Goal: Task Accomplishment & Management: Manage account settings

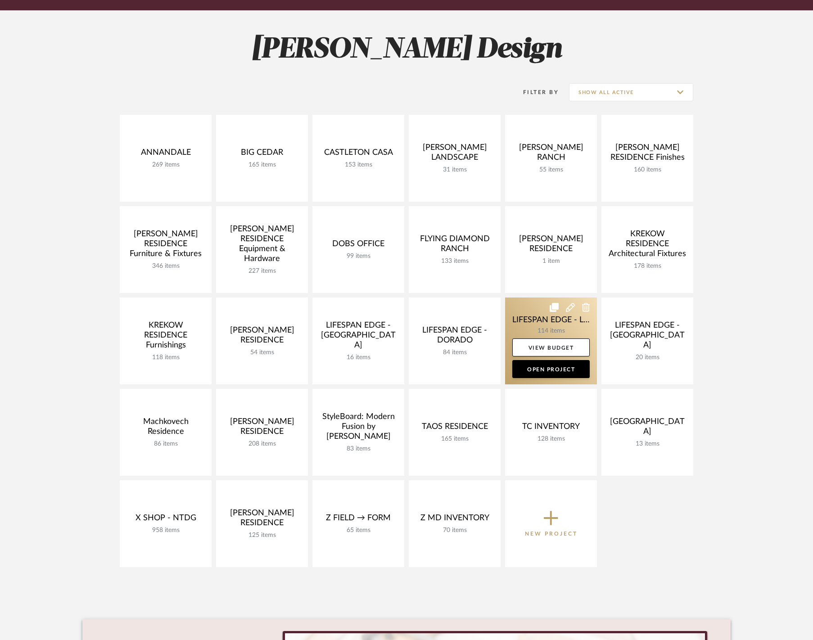
scroll to position [111, 0]
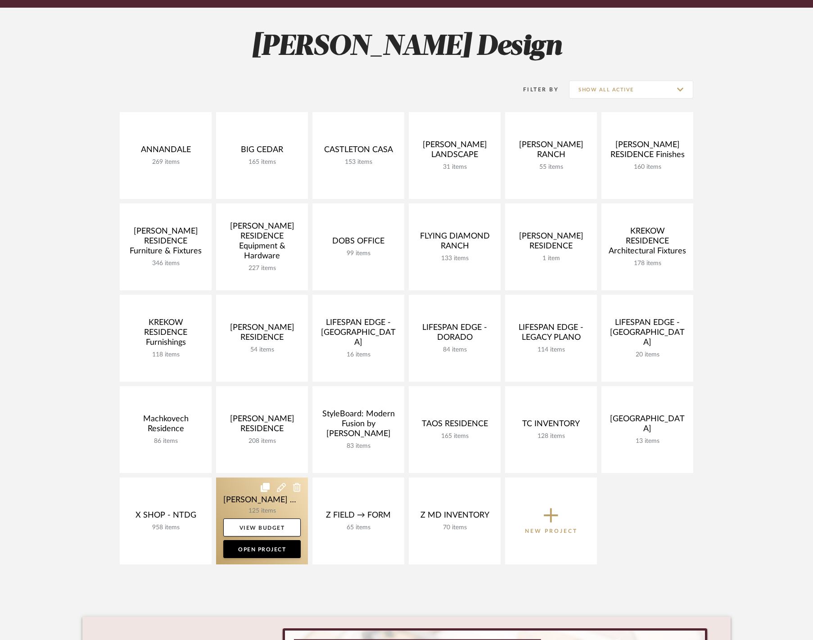
click at [246, 502] on link at bounding box center [262, 520] width 92 height 87
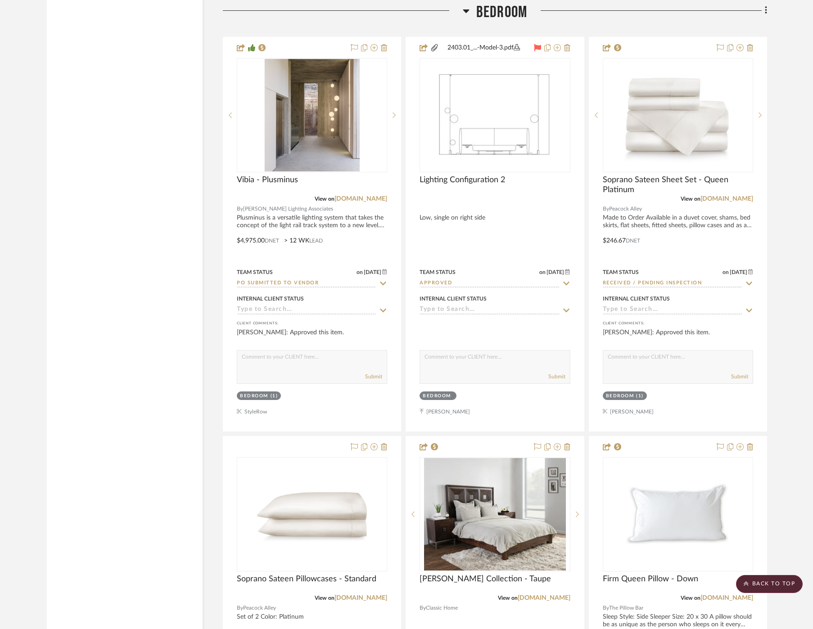
scroll to position [4900, 0]
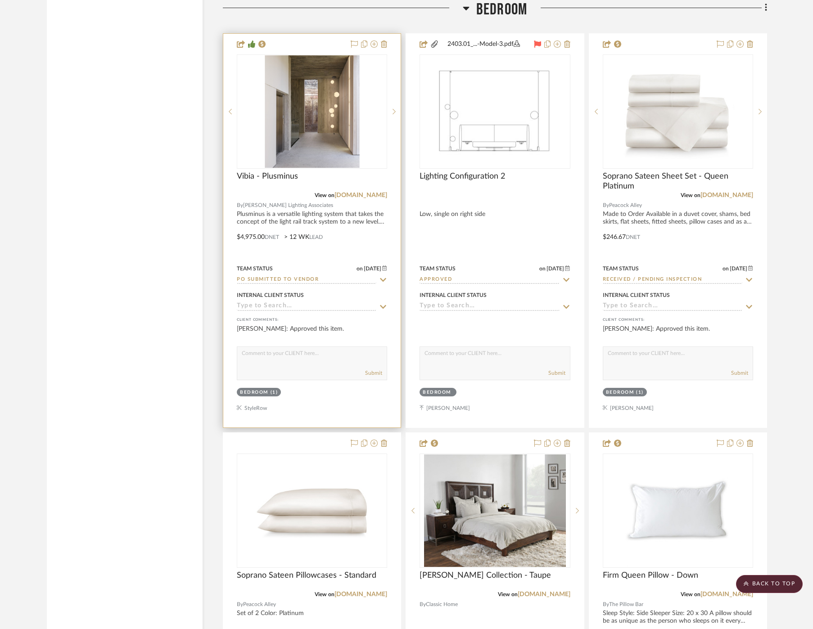
click at [382, 278] on icon at bounding box center [383, 280] width 6 height 4
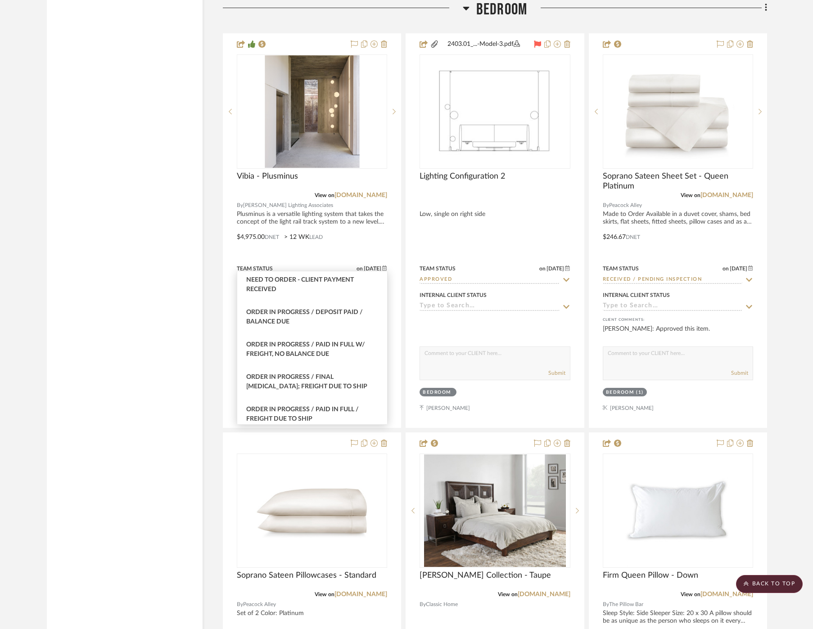
scroll to position [93, 0]
type input "order"
click at [334, 319] on div "Order in Progress / Deposit Paid / Balance due" at bounding box center [312, 318] width 150 height 32
type input "[DATE]"
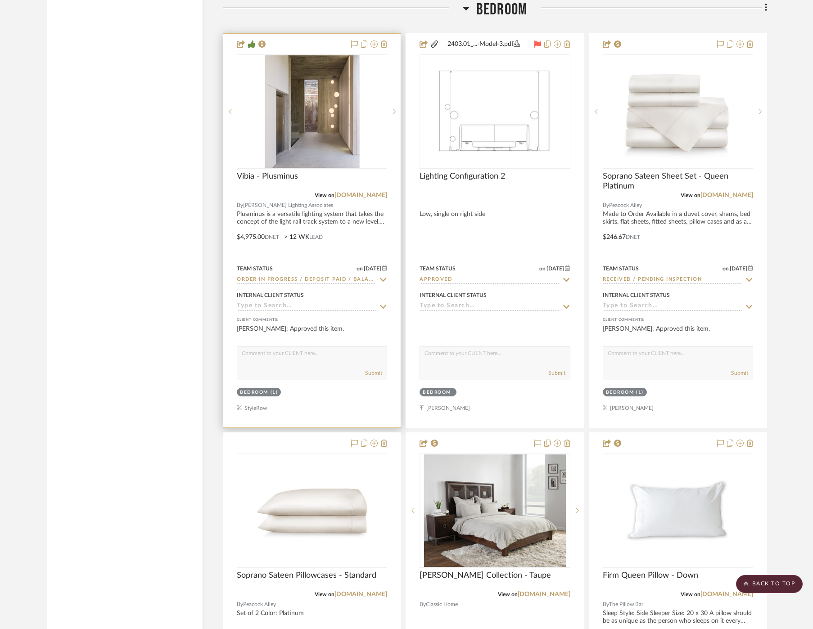
click at [386, 276] on icon at bounding box center [383, 279] width 8 height 7
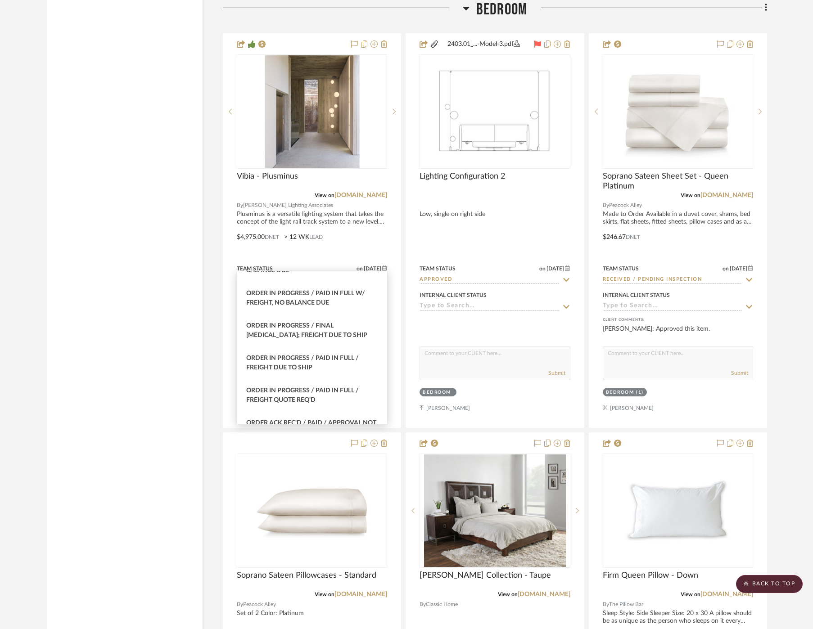
scroll to position [148, 0]
click at [337, 288] on span "Order In Progress / Paid In Full w/ Freight, No Balance due" at bounding box center [305, 296] width 119 height 16
type input "Order In Progress / Paid In Full w/ Freight, No Balance due"
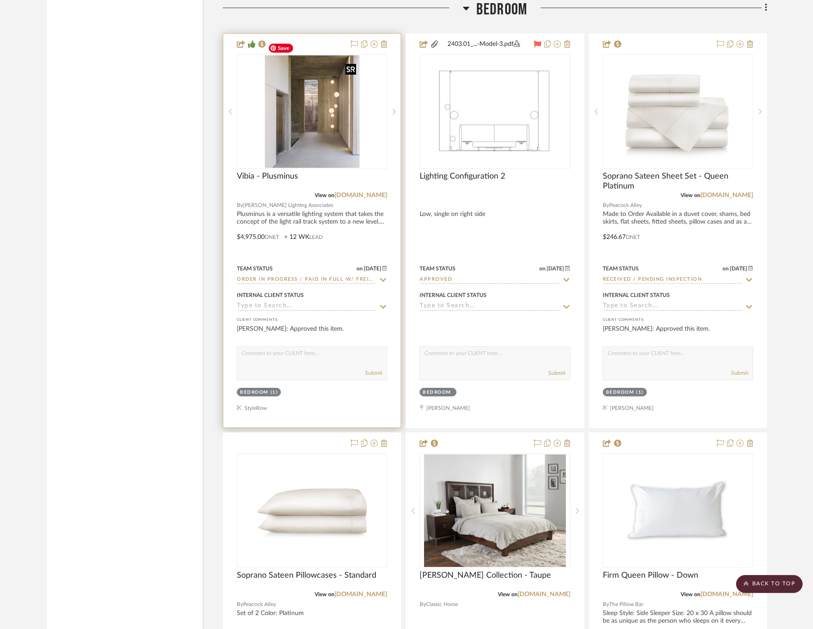
click at [311, 92] on img "0" at bounding box center [311, 111] width 95 height 112
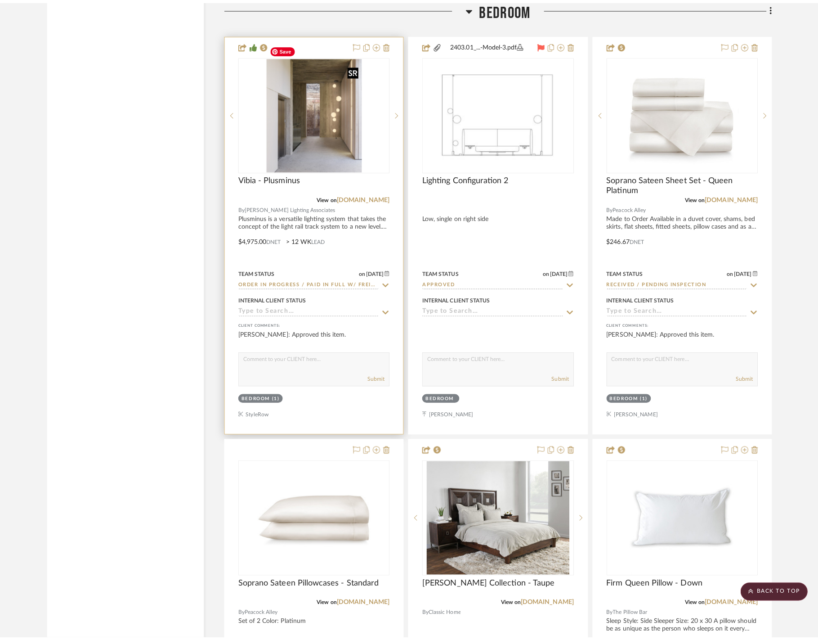
scroll to position [0, 0]
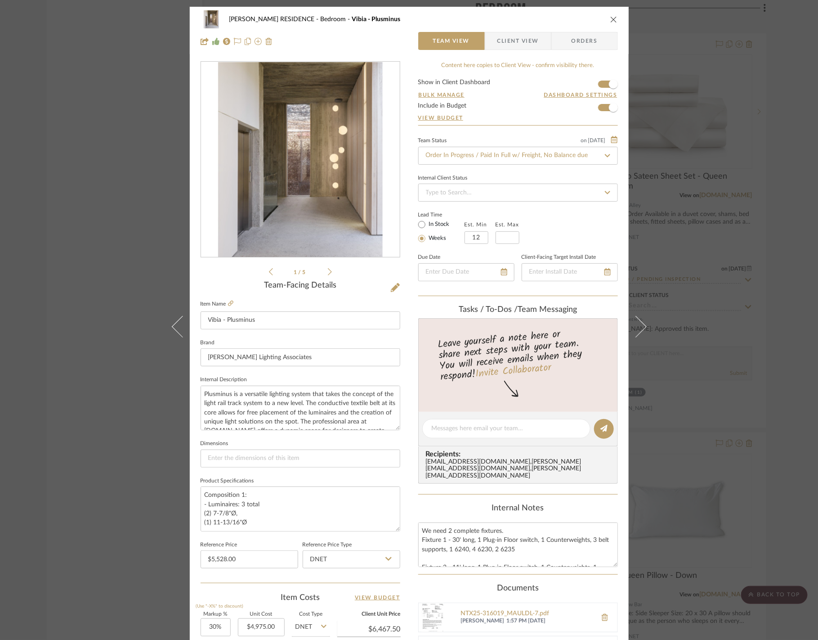
click at [524, 46] on span "Client View" at bounding box center [518, 41] width 41 height 18
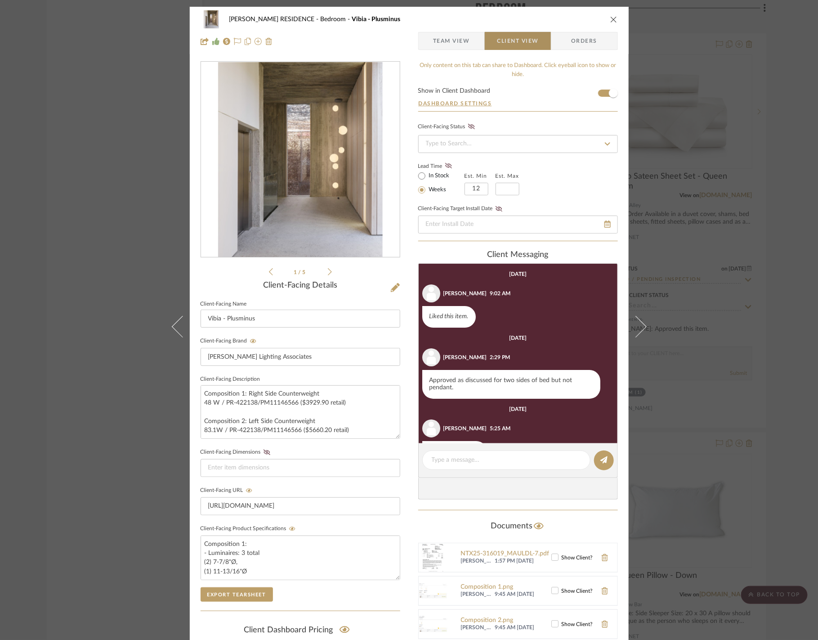
scroll to position [30, 0]
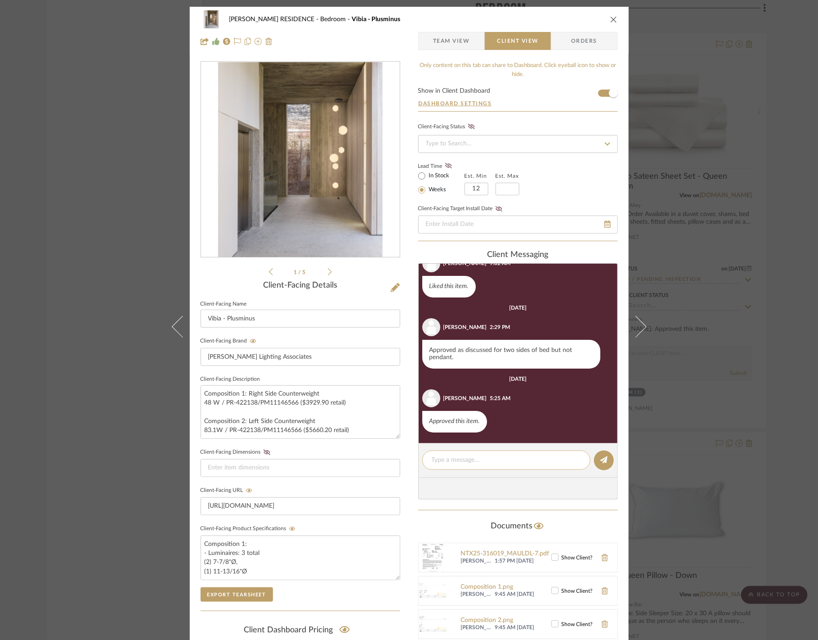
click at [460, 460] on textarea at bounding box center [506, 459] width 149 height 9
type textarea "Estimated to ship last week of December"
click at [604, 460] on icon at bounding box center [604, 459] width 7 height 7
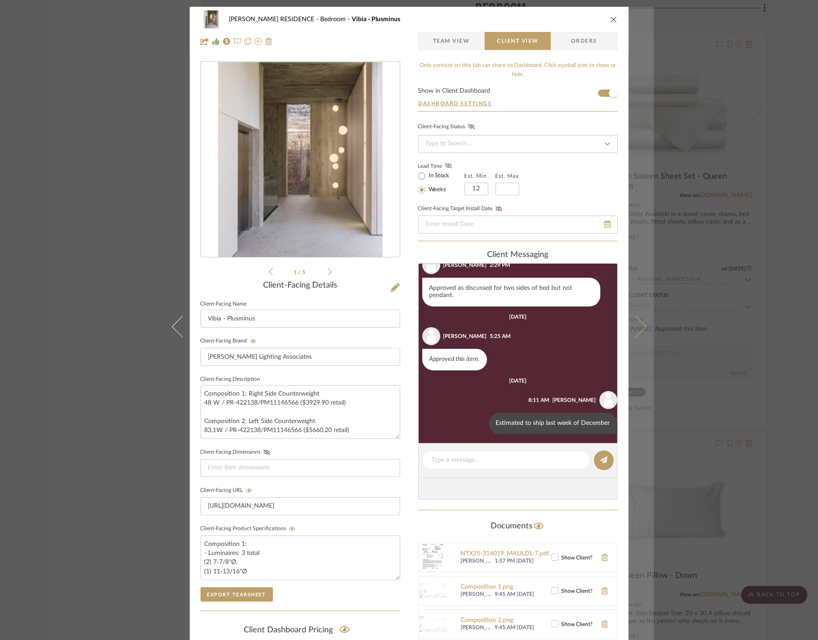
scroll to position [94, 0]
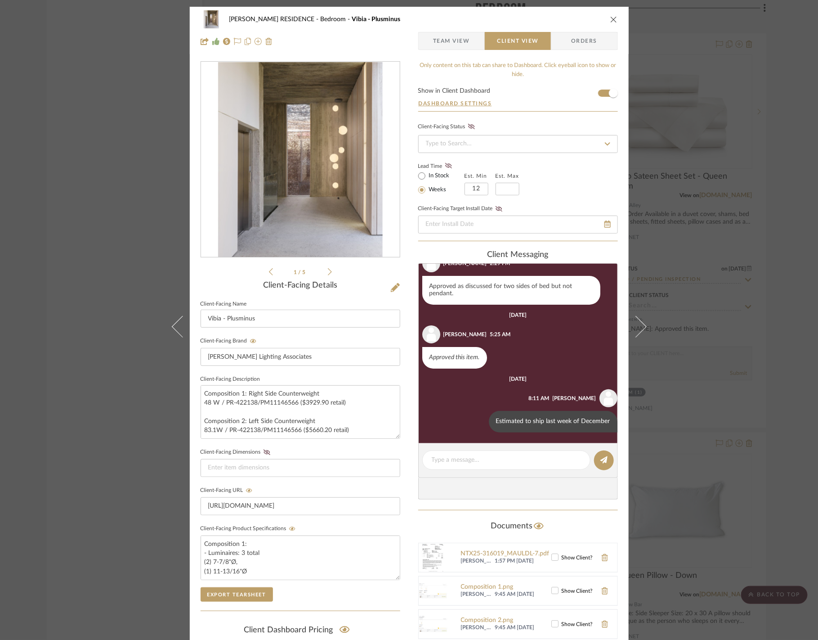
click at [696, 332] on div "YANOFSKY RESIDENCE Bedroom Vibia - Plusminus Team View Client View Orders 1 / 5…" at bounding box center [409, 320] width 818 height 640
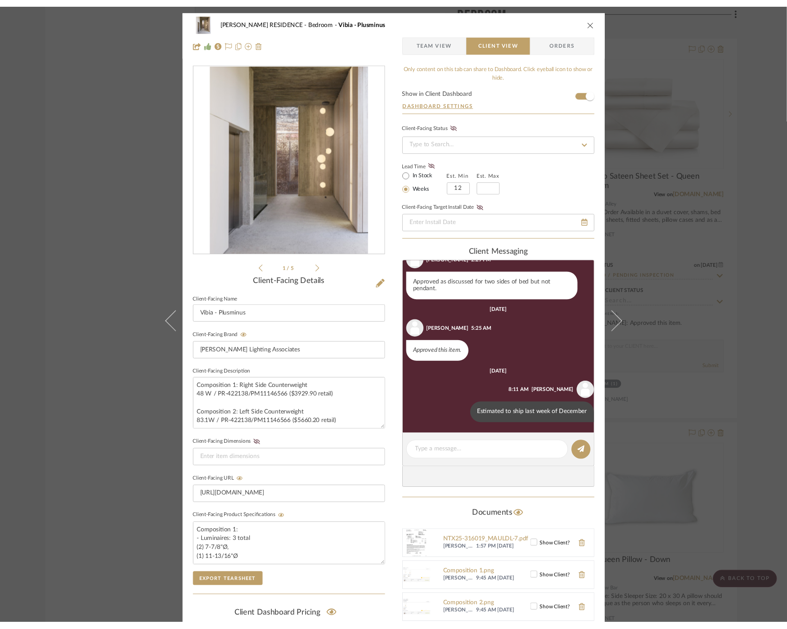
scroll to position [4900, 0]
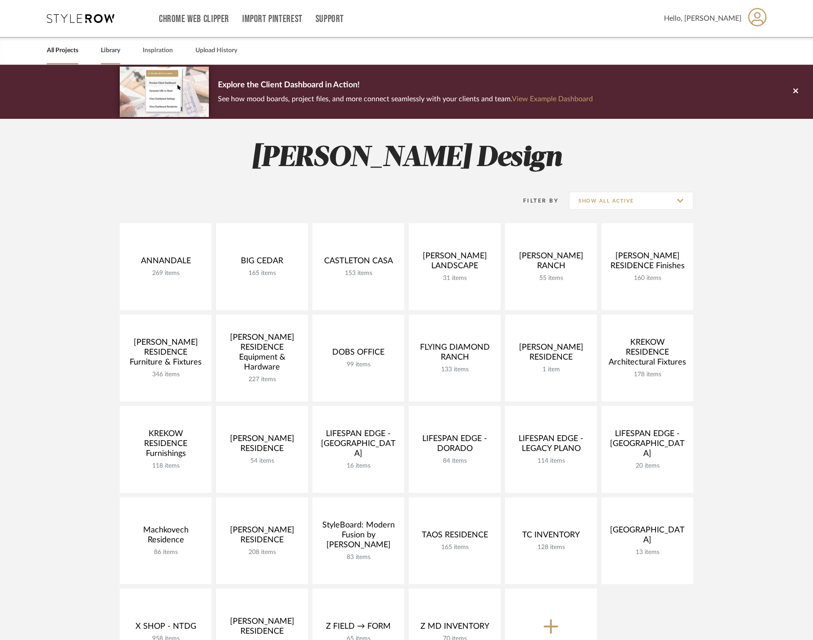
click at [113, 50] on link "Library" at bounding box center [110, 51] width 19 height 12
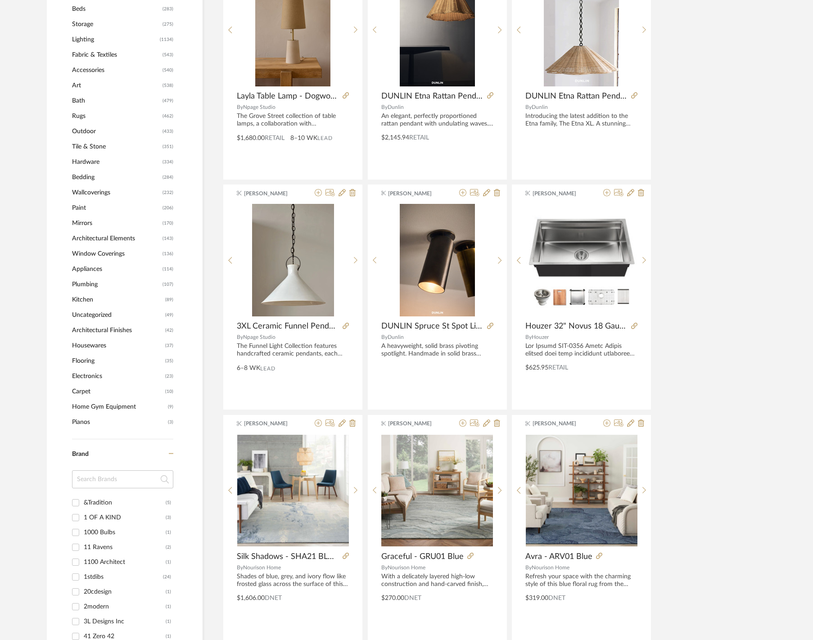
scroll to position [467, 0]
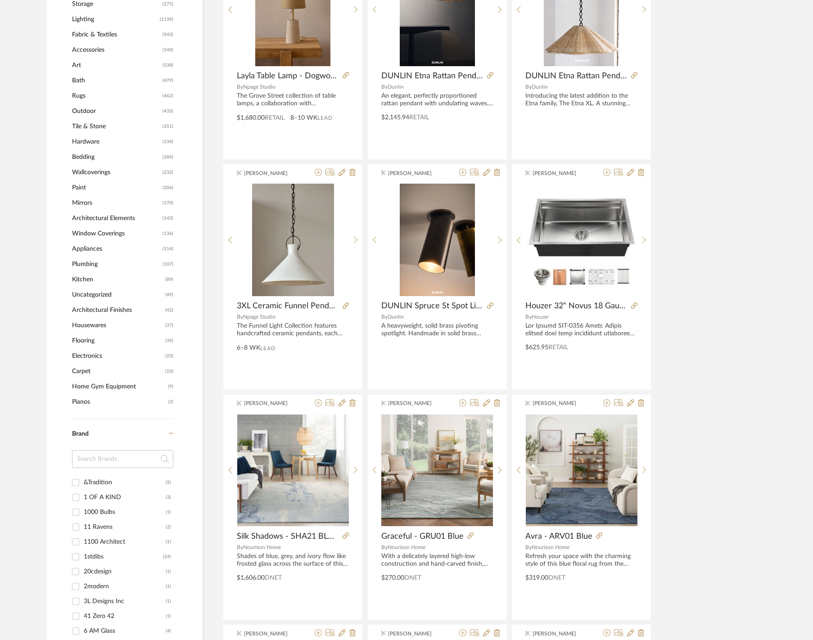
click at [99, 453] on input at bounding box center [122, 459] width 101 height 18
type input "water"
click at [102, 480] on div "Watermark" at bounding box center [123, 482] width 79 height 14
click at [83, 480] on input "Watermark (35)" at bounding box center [75, 482] width 14 height 14
checkbox input "true"
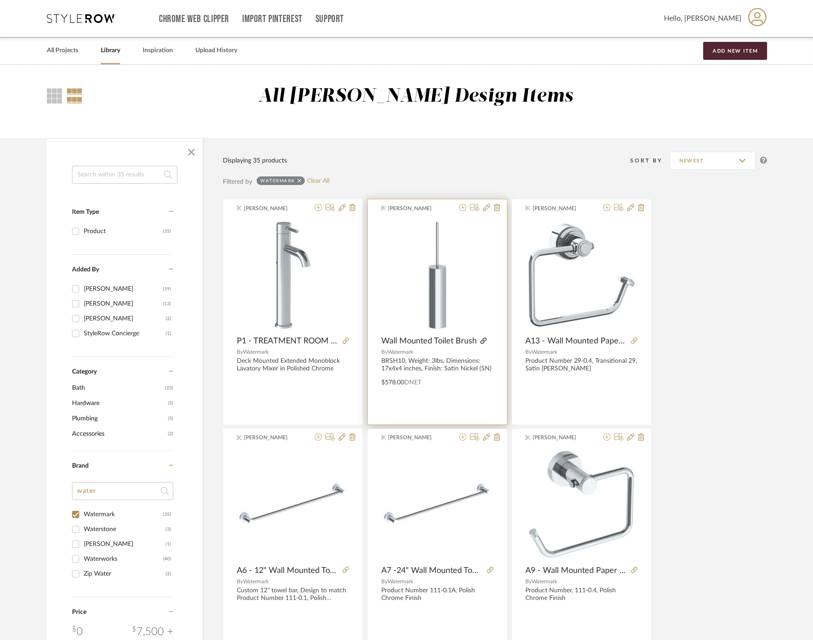
click at [482, 341] on icon at bounding box center [483, 340] width 6 height 6
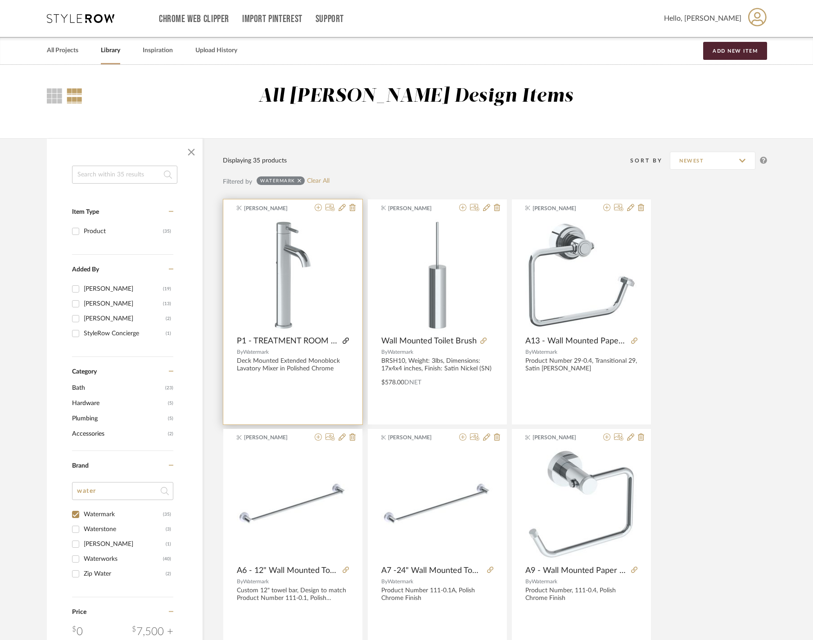
click at [345, 340] on icon at bounding box center [345, 340] width 6 height 6
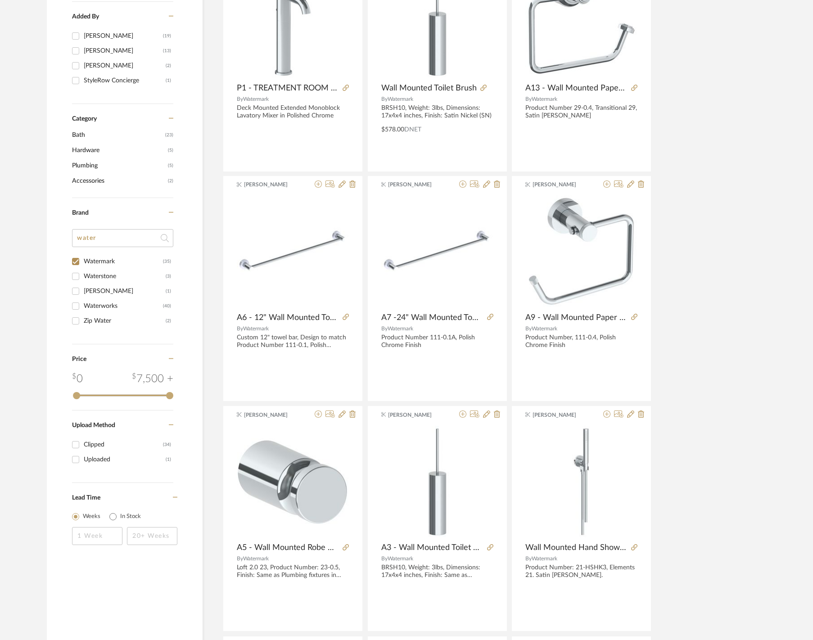
scroll to position [262, 0]
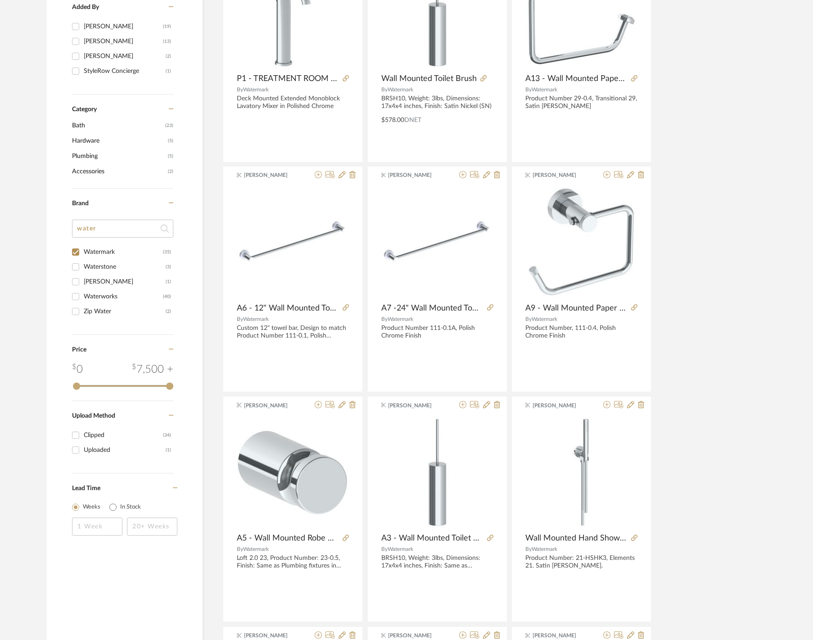
click at [116, 232] on input "water" at bounding box center [122, 229] width 101 height 18
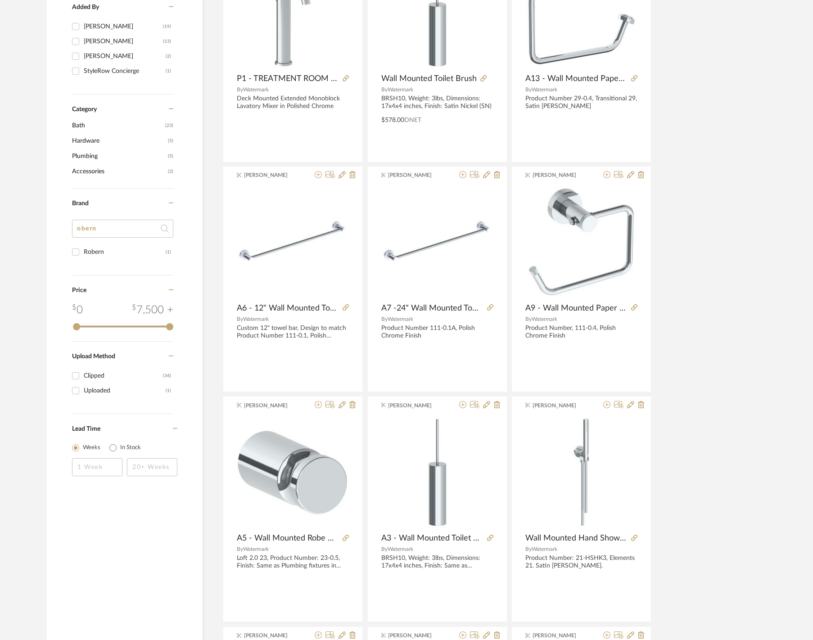
type input "obern"
click at [95, 257] on div "Robern" at bounding box center [125, 252] width 82 height 14
click at [83, 257] on input "Robern (1)" at bounding box center [75, 252] width 14 height 14
checkbox input "true"
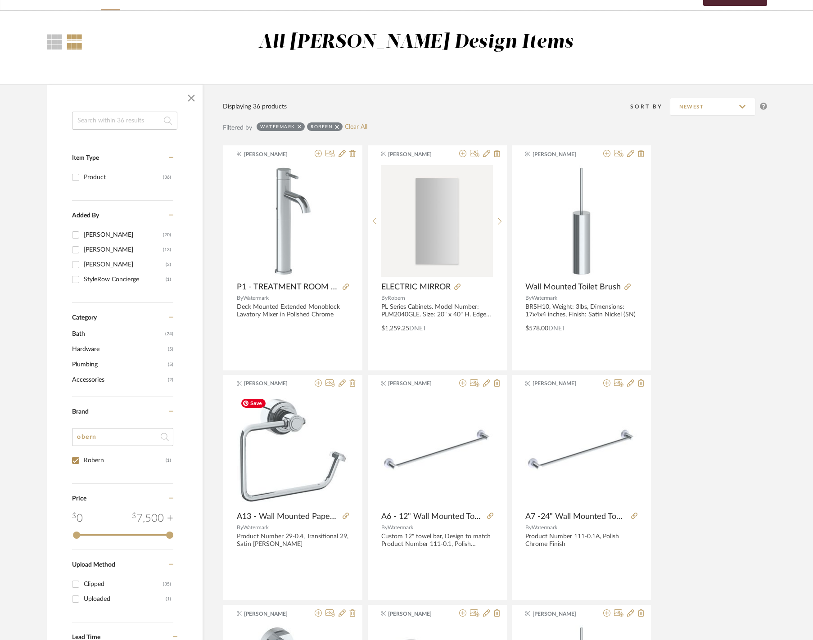
scroll to position [45, 0]
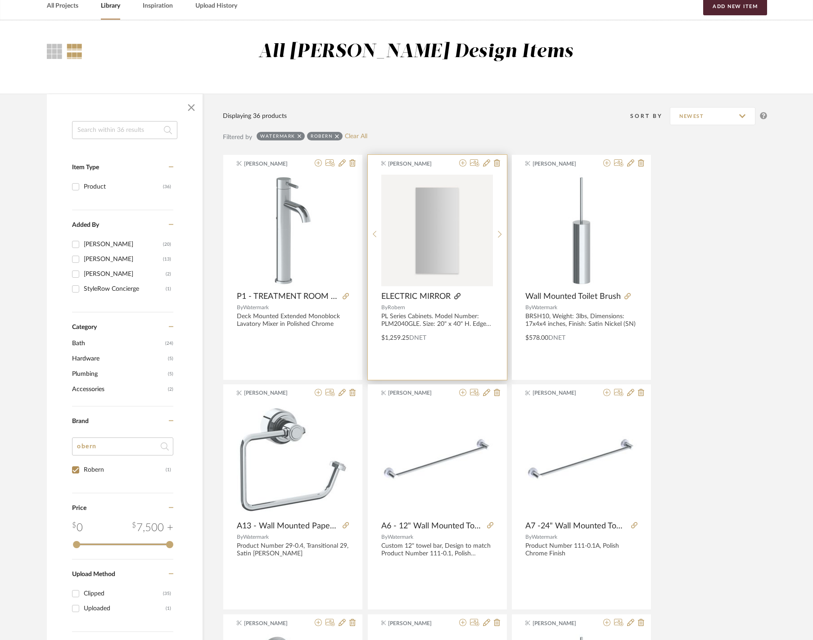
click at [459, 295] on icon at bounding box center [457, 296] width 6 height 6
click at [59, 6] on link "All Projects" at bounding box center [62, 6] width 31 height 12
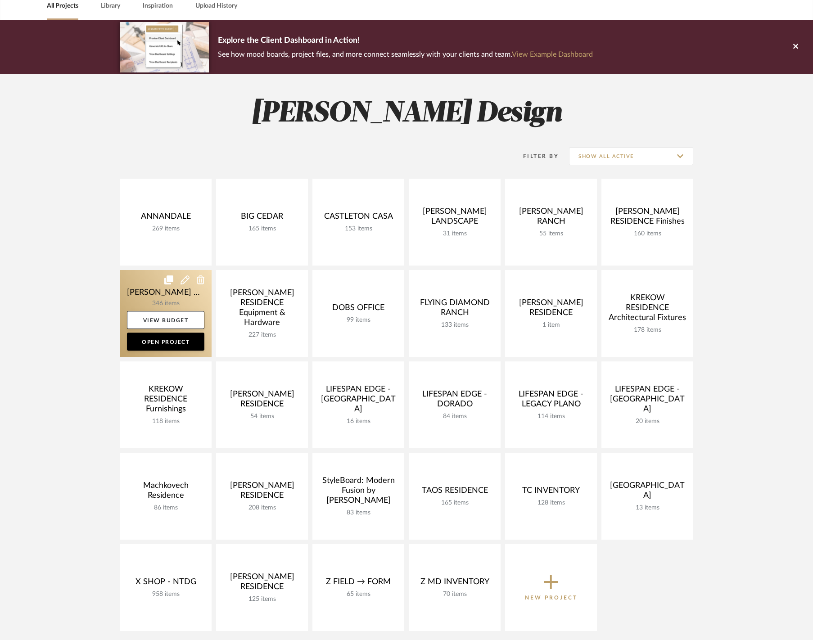
click at [152, 287] on link at bounding box center [166, 313] width 92 height 87
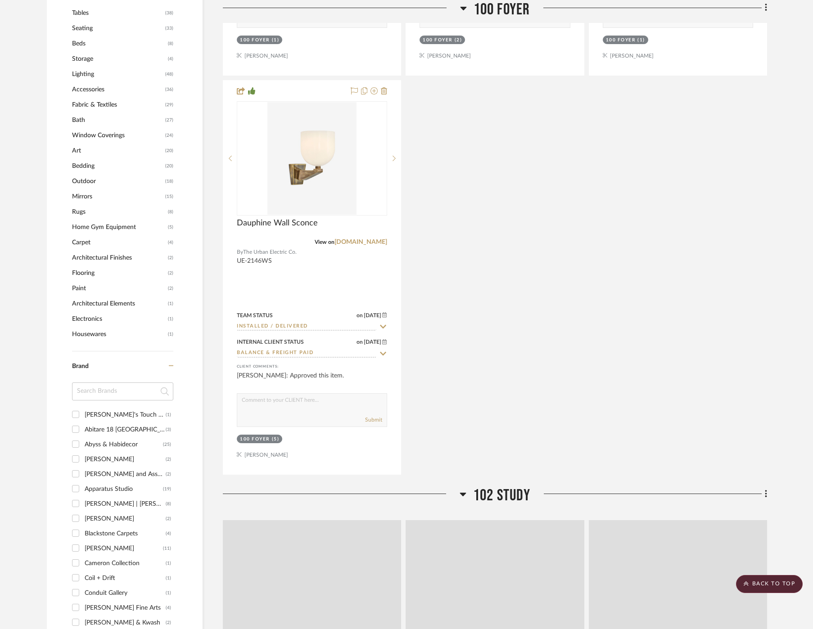
scroll to position [1431, 0]
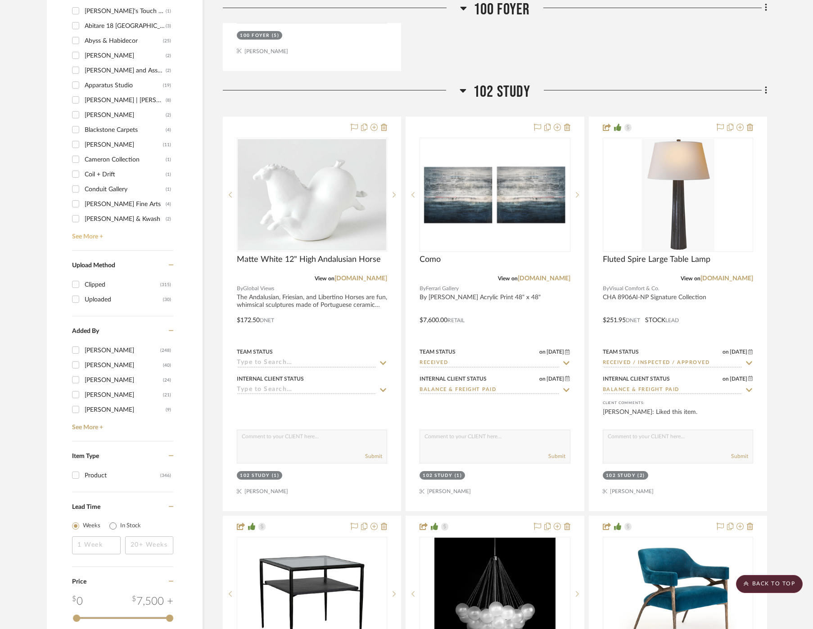
click at [85, 231] on link "See More +" at bounding box center [121, 233] width 103 height 14
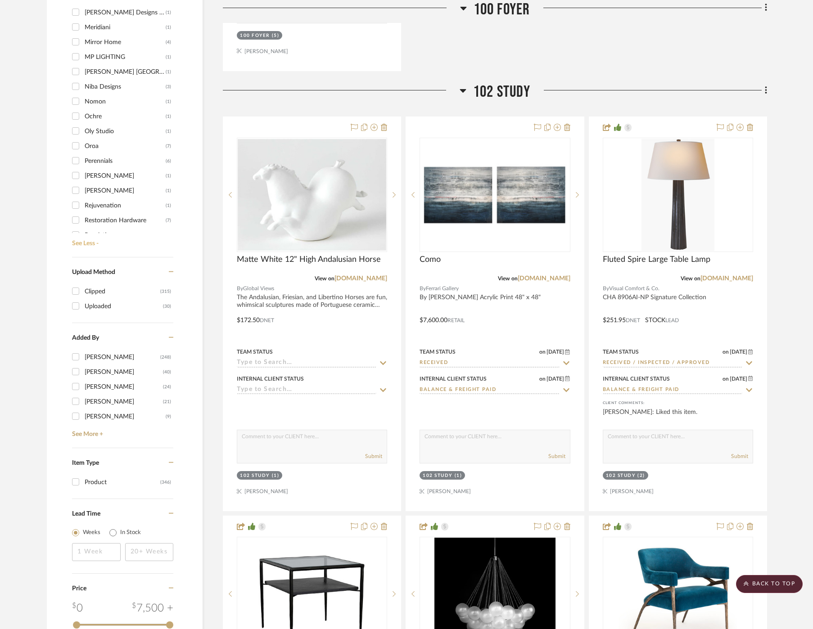
scroll to position [765, 0]
click at [93, 219] on div "Robern" at bounding box center [125, 226] width 81 height 14
click at [83, 219] on input "Robern (1)" at bounding box center [75, 225] width 14 height 14
checkbox input "true"
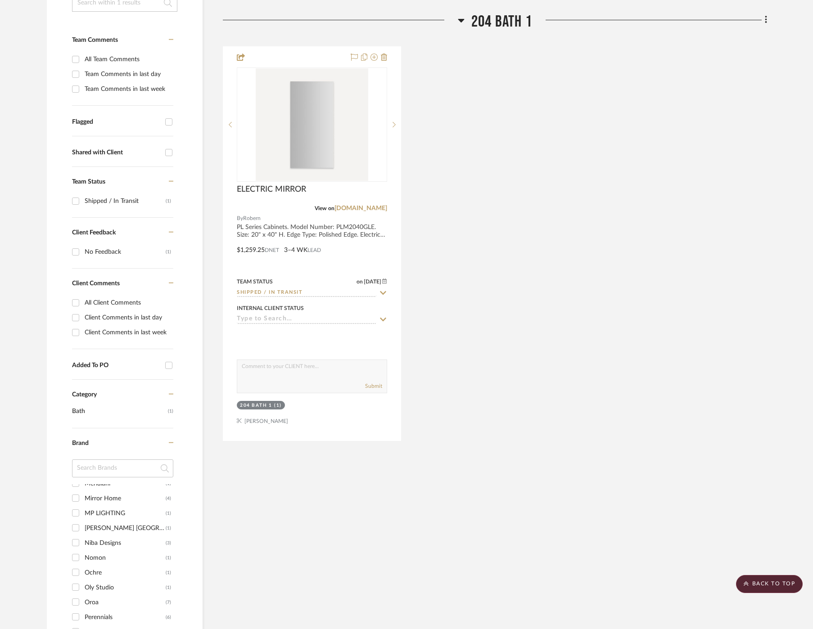
scroll to position [236, 2]
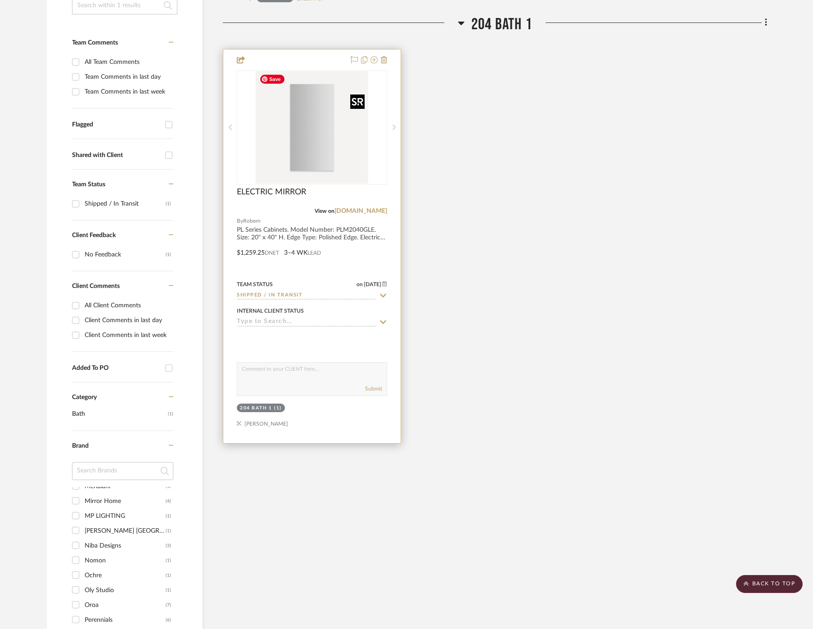
click at [0, 0] on img at bounding box center [0, 0] width 0 height 0
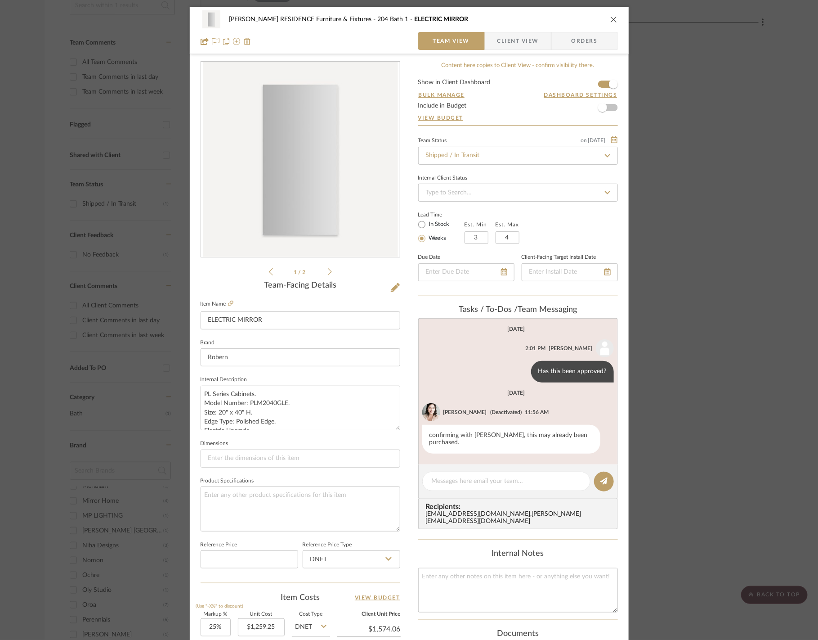
scroll to position [209, 0]
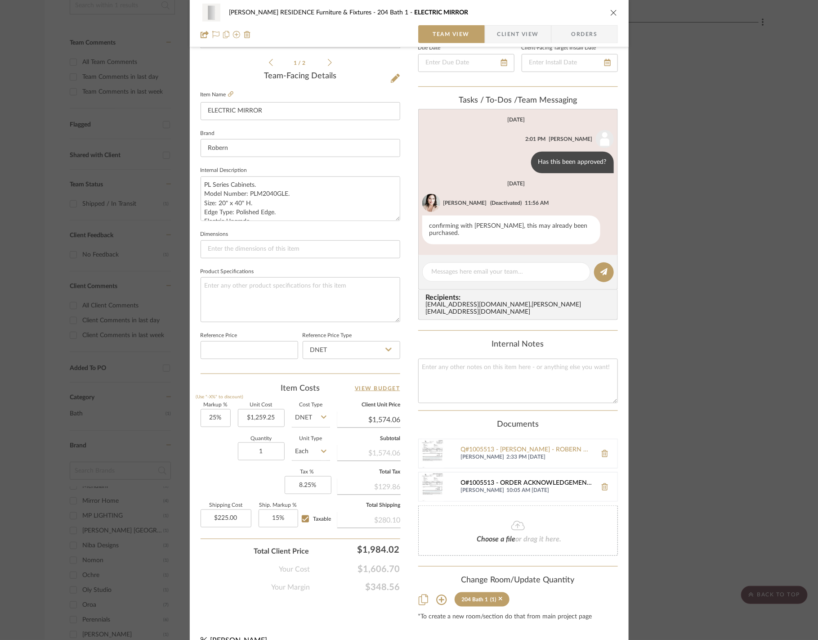
click at [517, 480] on div "O#1005513 - ORDER ACKNOWLEDGEMENT (P).pdf" at bounding box center [526, 483] width 131 height 7
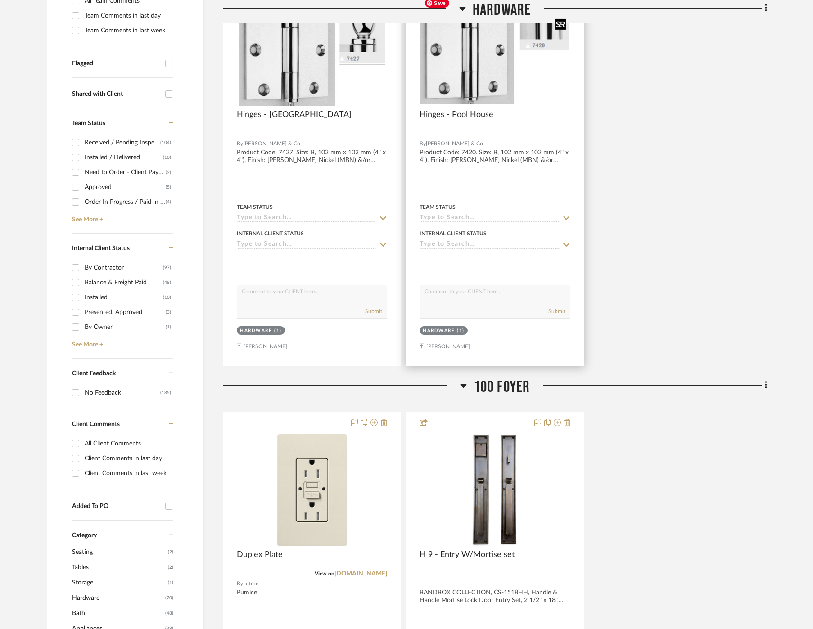
scroll to position [323, 0]
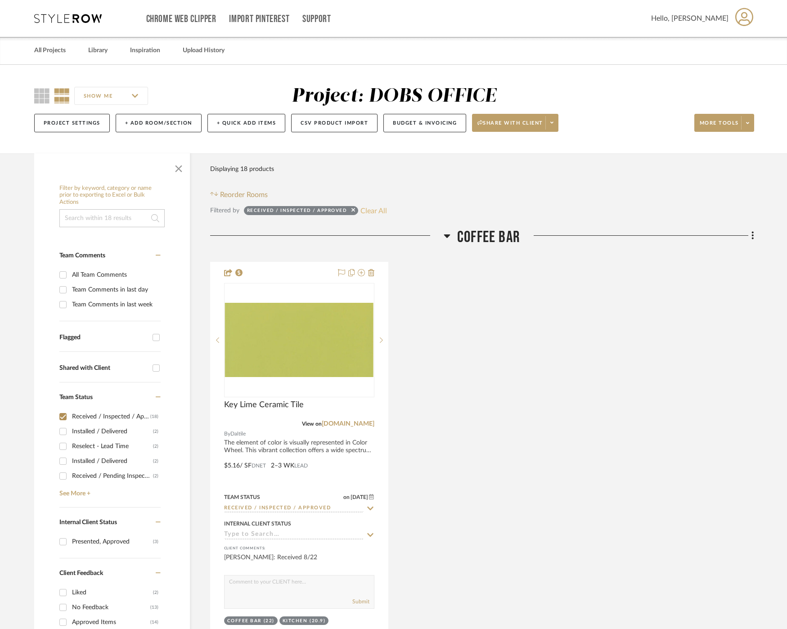
click at [366, 207] on button "Clear All" at bounding box center [373, 211] width 27 height 12
checkbox input "false"
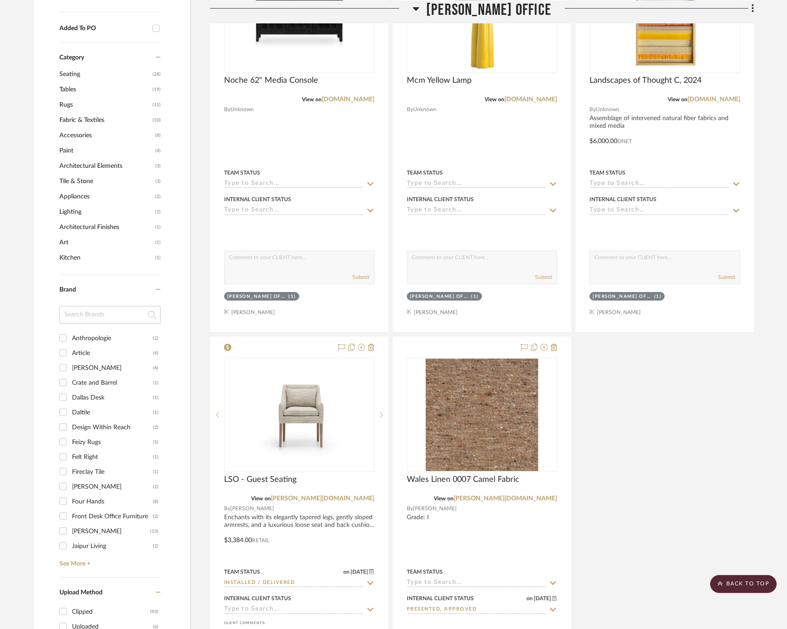
scroll to position [751, 0]
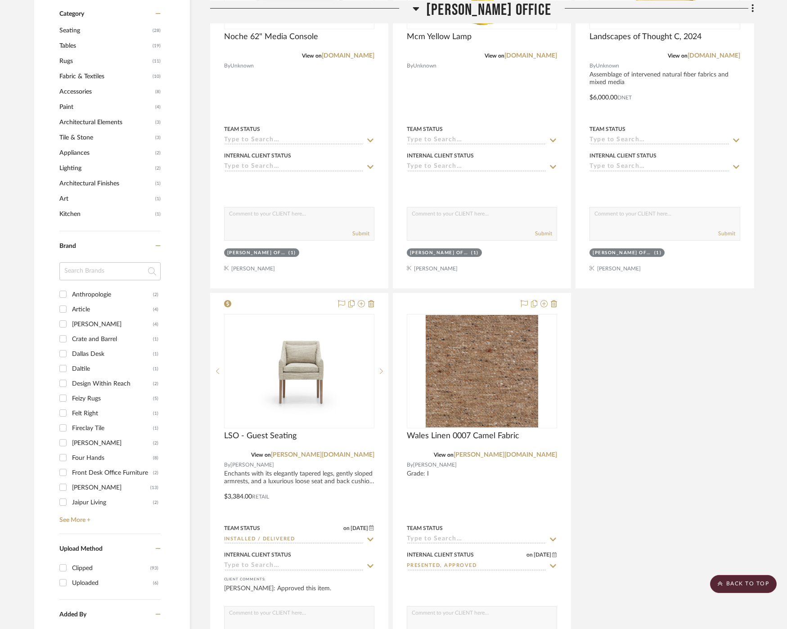
click at [86, 504] on div "Jaipur Living" at bounding box center [112, 502] width 81 height 14
click at [70, 504] on input "Jaipur Living (2)" at bounding box center [63, 502] width 14 height 14
checkbox input "true"
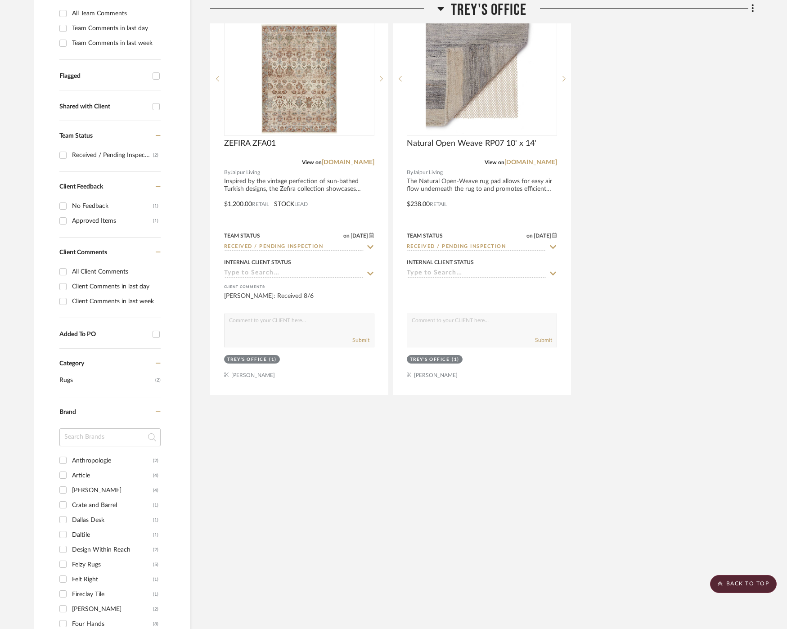
scroll to position [23, 0]
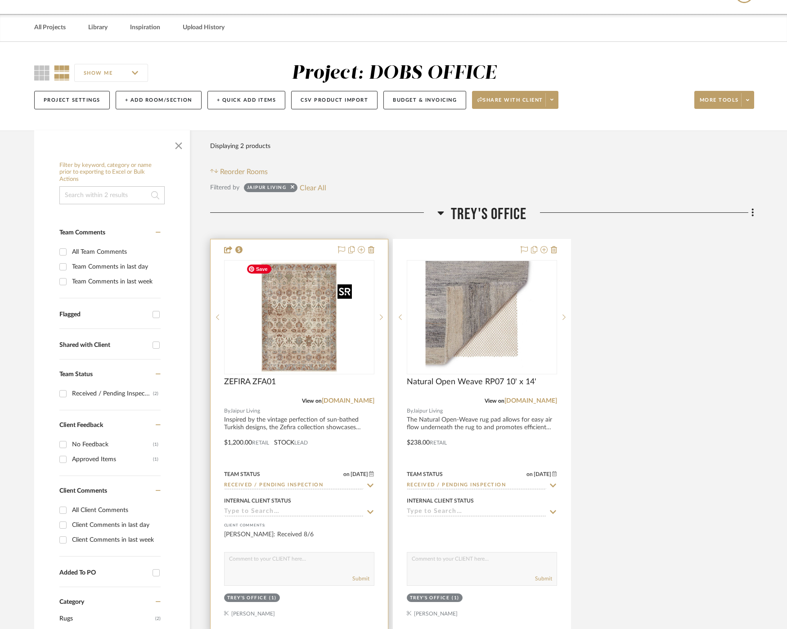
click at [0, 0] on img at bounding box center [0, 0] width 0 height 0
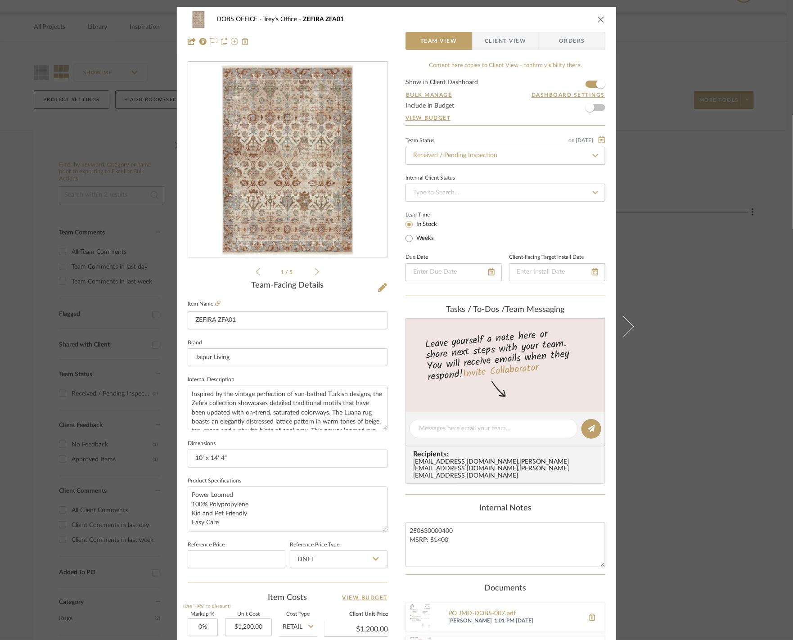
click at [702, 326] on div "DOBS OFFICE Trey's Office ZEFIRA ZFA01 Team View Client View Orders 1 / 5 Team-…" at bounding box center [396, 320] width 793 height 640
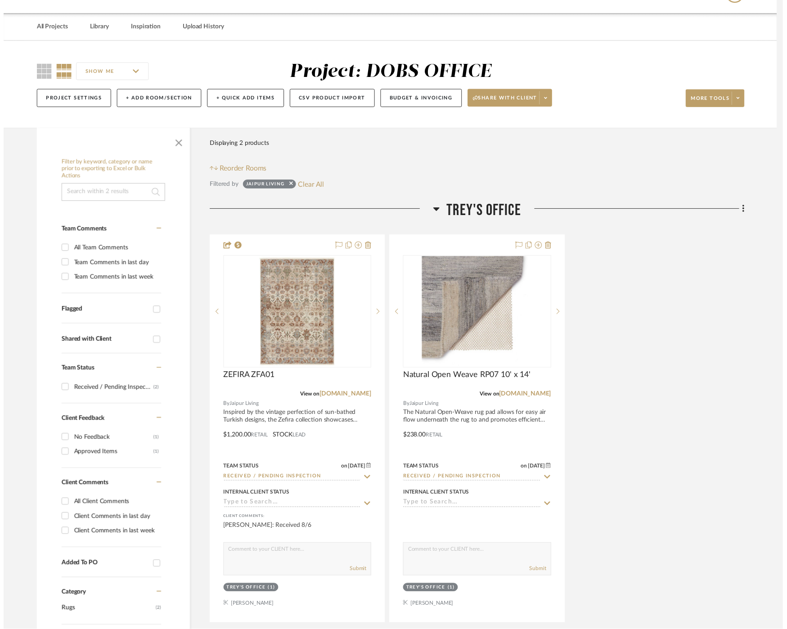
scroll to position [23, 0]
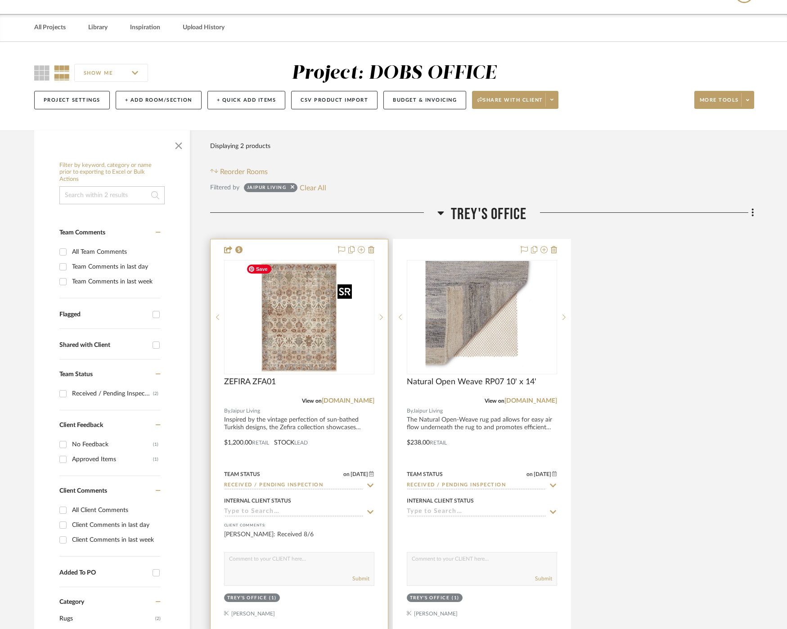
click at [308, 332] on img "0" at bounding box center [299, 317] width 112 height 112
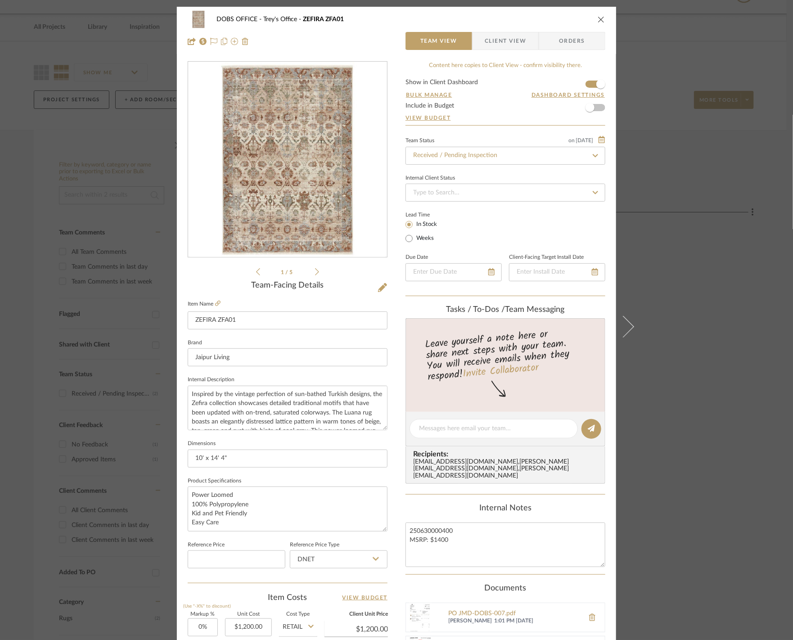
scroll to position [195, 0]
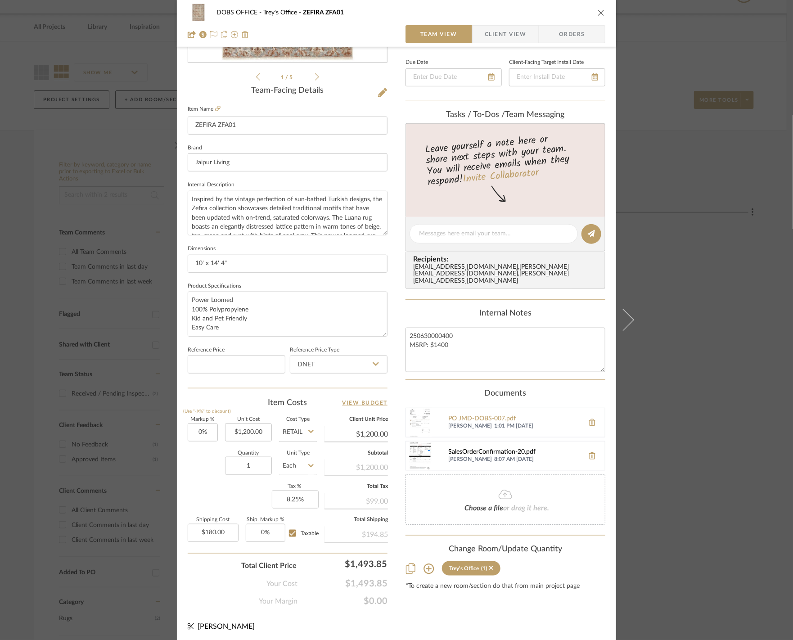
click at [485, 449] on div "SalesOrderConfirmation-20.pdf" at bounding box center [513, 452] width 131 height 7
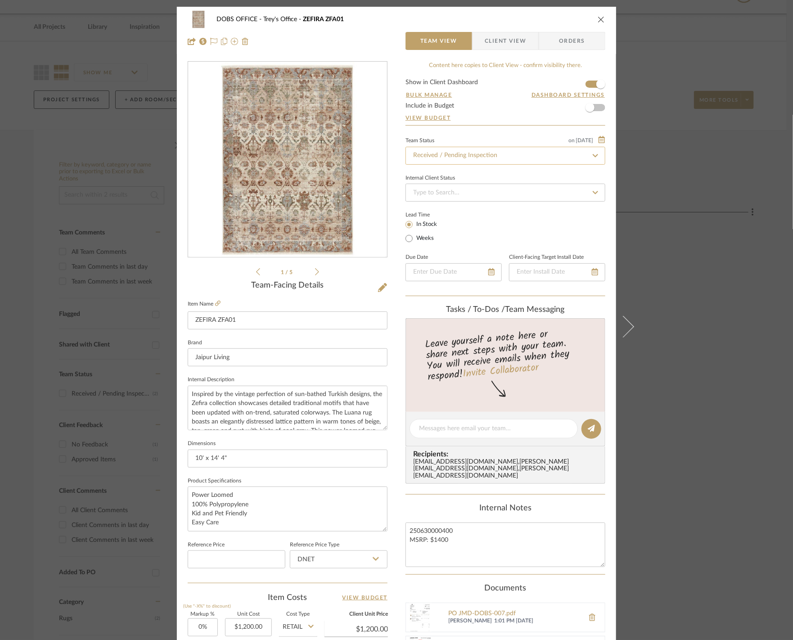
click at [537, 152] on input "Received / Pending Inspection" at bounding box center [505, 156] width 200 height 18
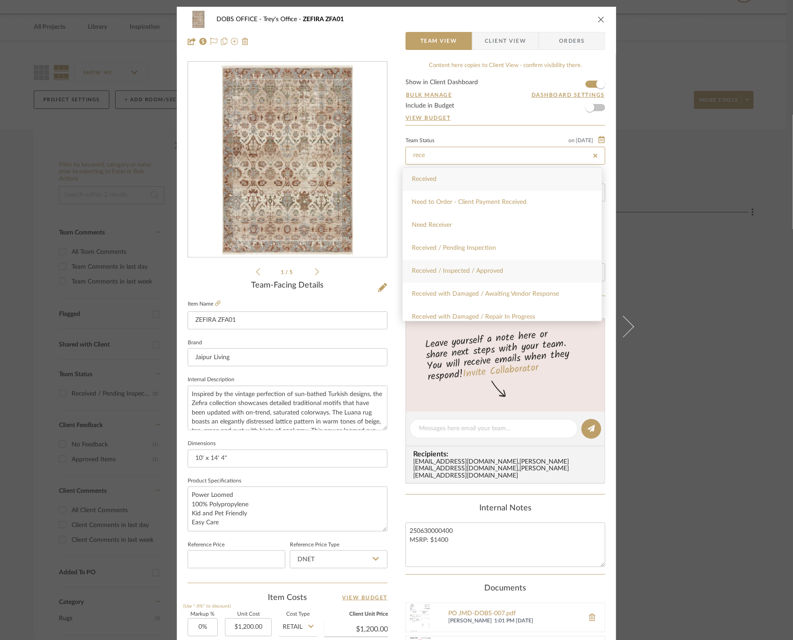
type input "rece"
click at [500, 268] on span "Received / Inspected / Approved" at bounding box center [457, 271] width 91 height 6
type input "[DATE]"
type input "Received / Inspected / Approved"
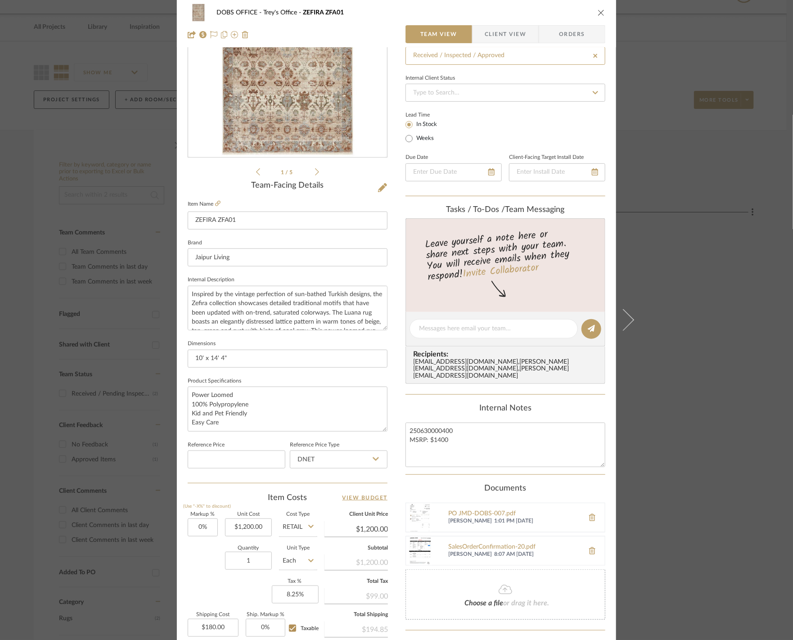
type input "[DATE]"
type input "Received / Inspected / Approved"
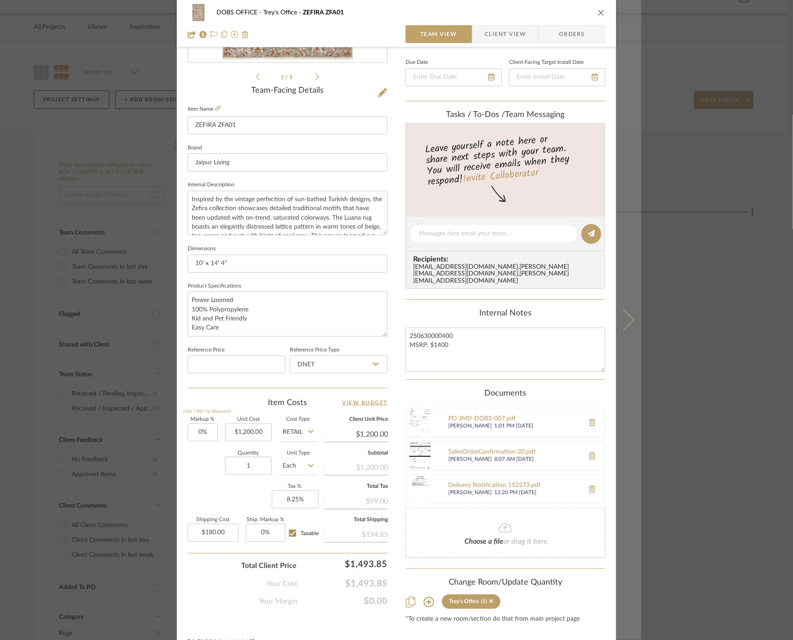
click at [618, 460] on button at bounding box center [628, 320] width 25 height 640
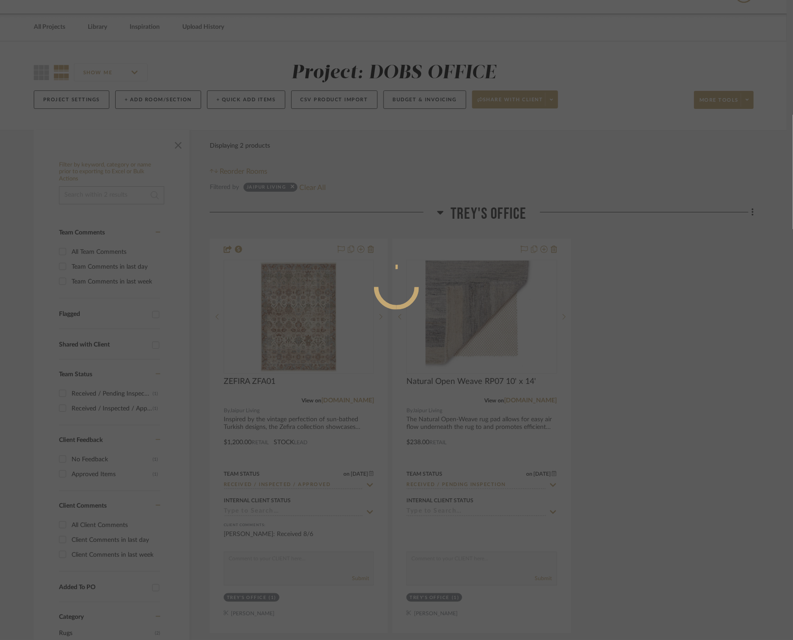
scroll to position [0, 0]
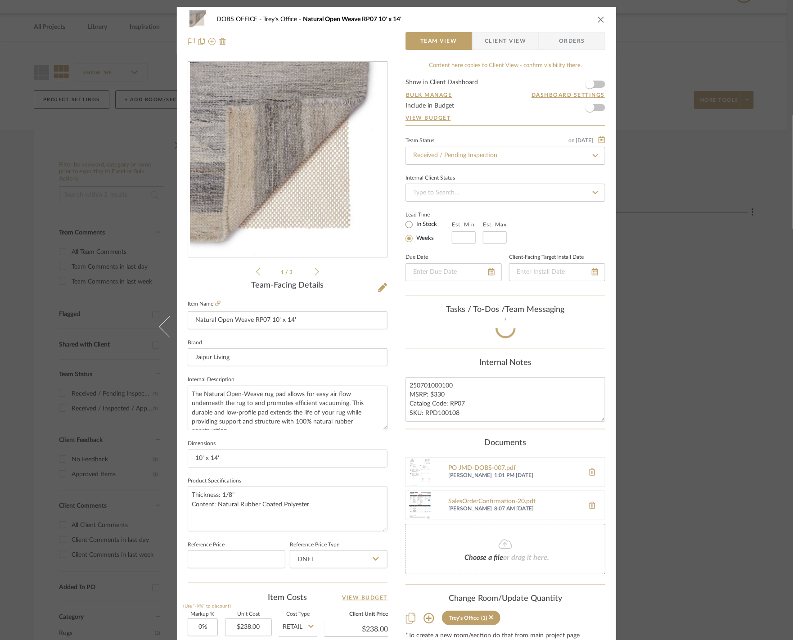
click at [745, 416] on div "DOBS OFFICE Trey's Office Natural Open Weave RP07 10' x 14' Team View Client Vi…" at bounding box center [396, 320] width 793 height 640
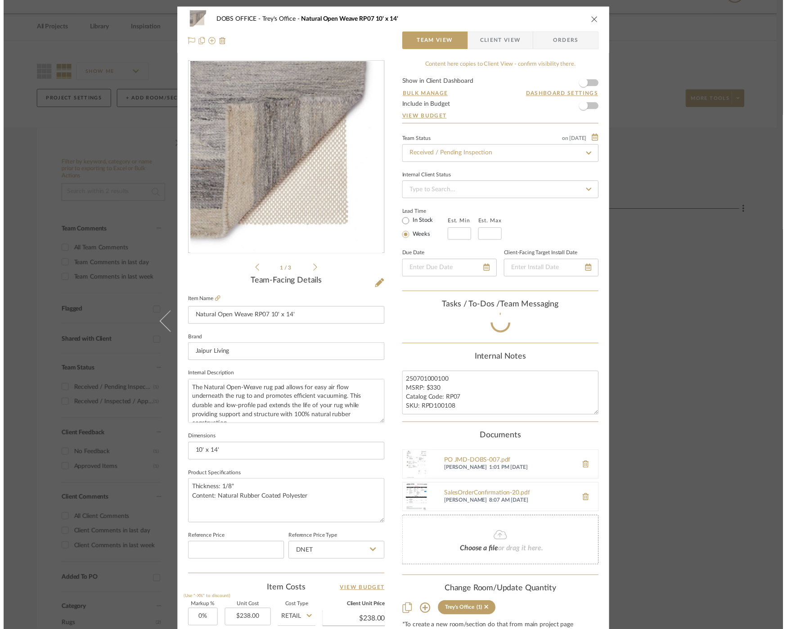
scroll to position [23, 0]
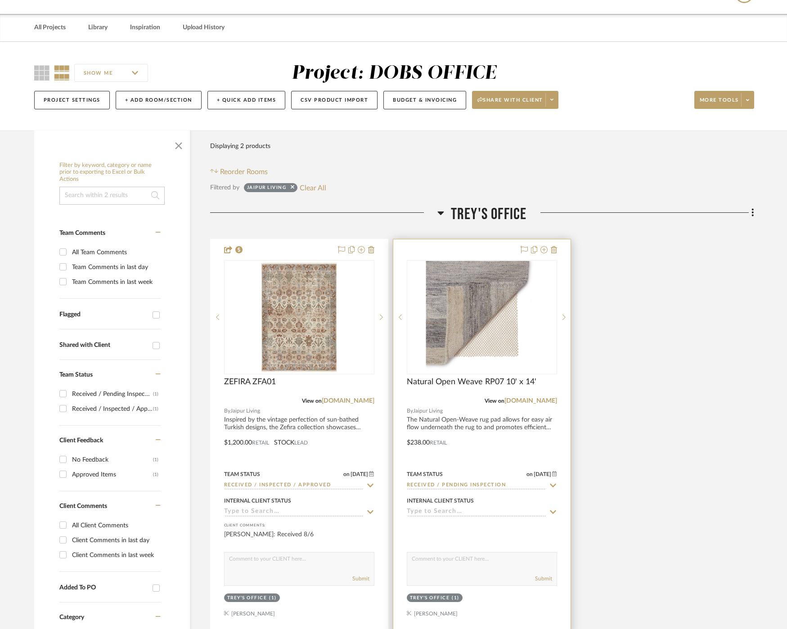
click at [553, 482] on icon at bounding box center [553, 485] width 8 height 7
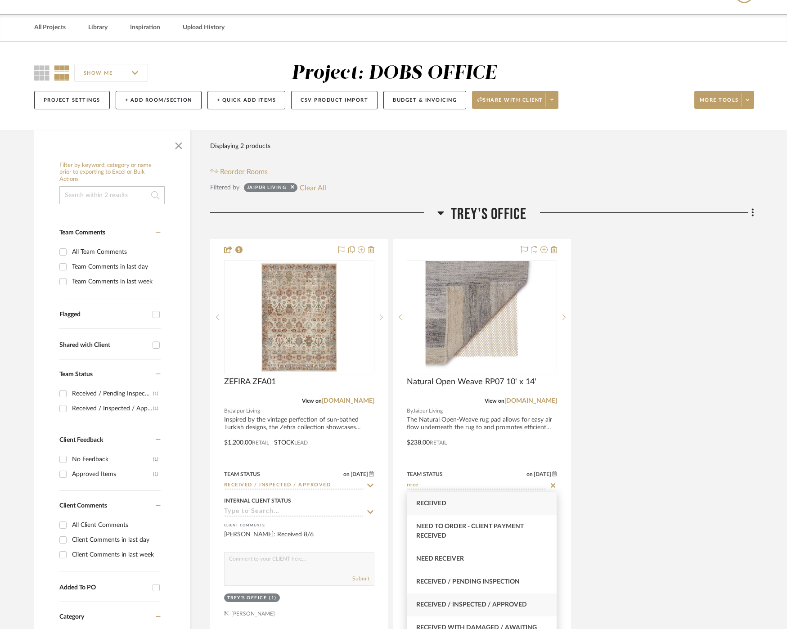
type input "rece"
click at [466, 607] on span "Received / Inspected / Approved" at bounding box center [471, 605] width 111 height 6
type input "[DATE]"
type input "Received / Inspected / Approved"
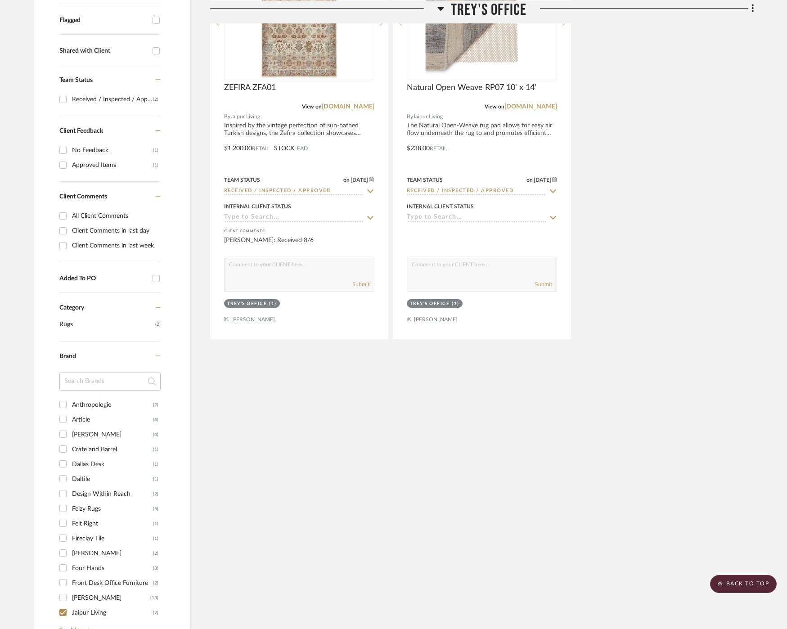
scroll to position [0, 0]
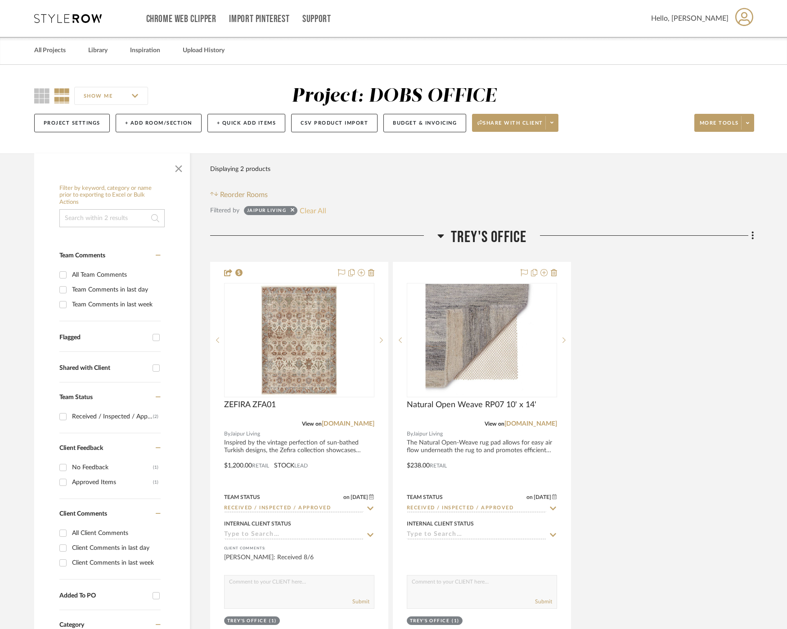
click at [325, 207] on button "Clear All" at bounding box center [313, 211] width 27 height 12
checkbox input "false"
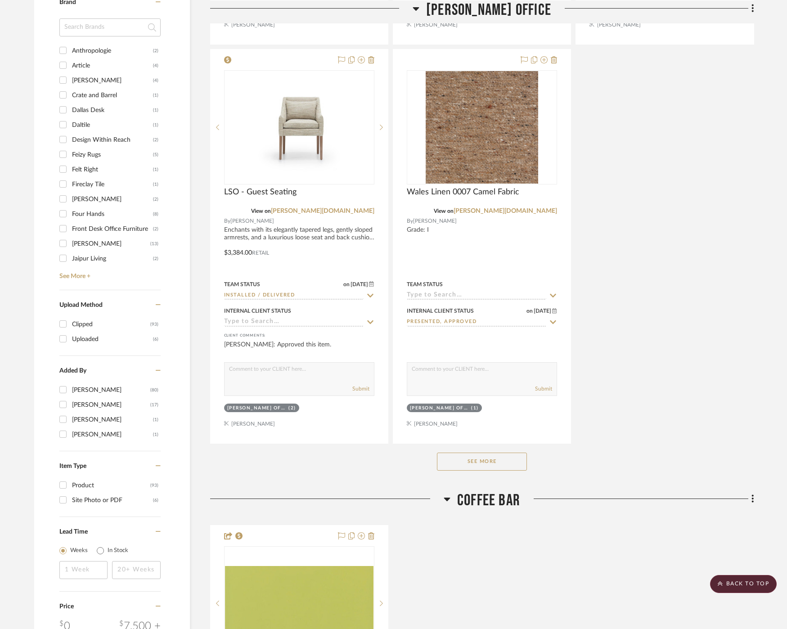
scroll to position [995, 0]
click at [474, 457] on button "See More" at bounding box center [482, 461] width 90 height 18
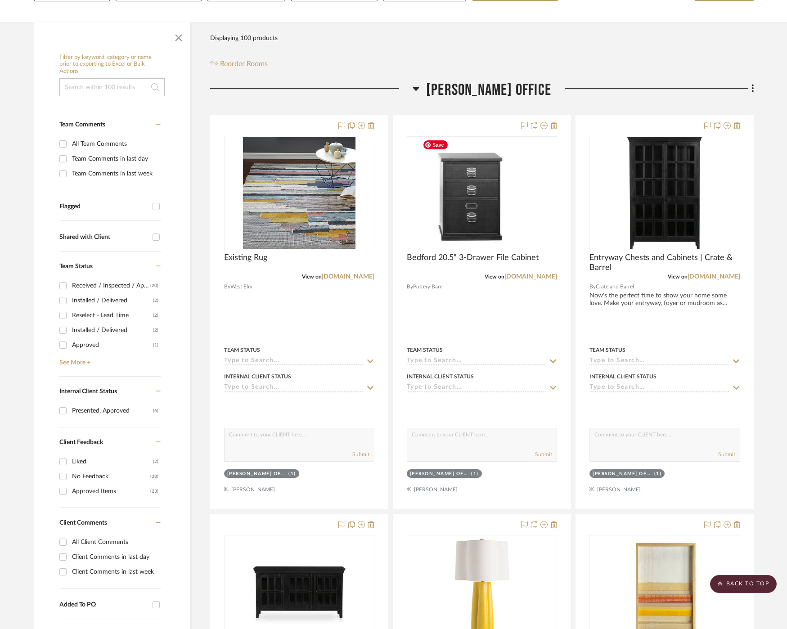
scroll to position [0, 0]
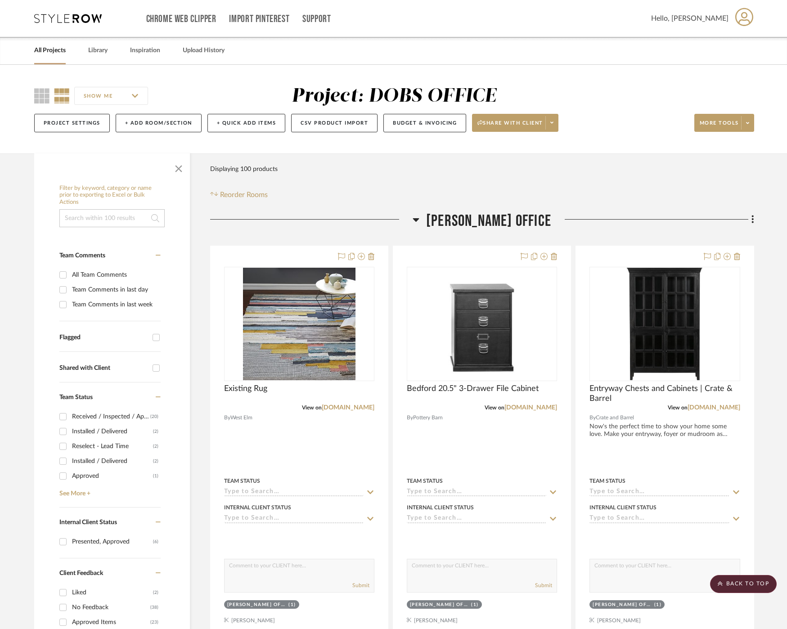
click at [463, 225] on span "[PERSON_NAME] OFFICE" at bounding box center [488, 220] width 125 height 19
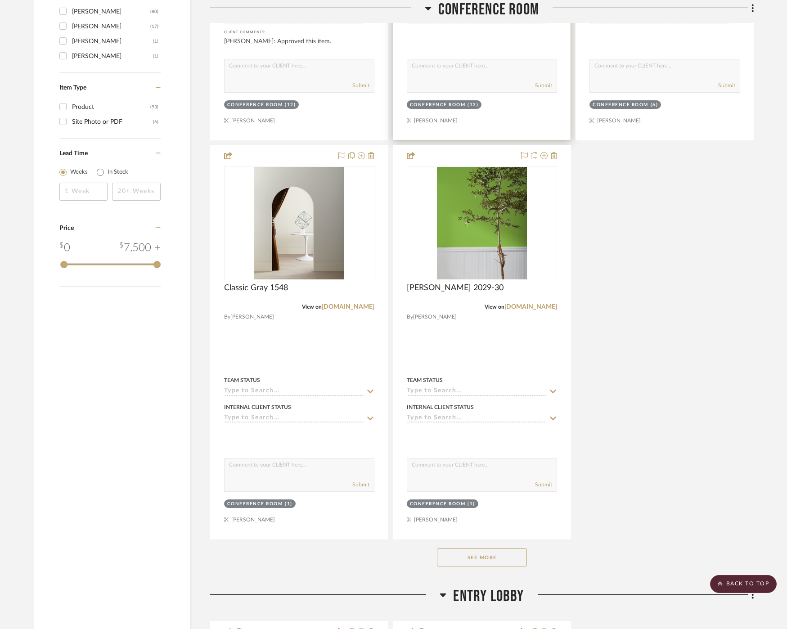
scroll to position [1394, 0]
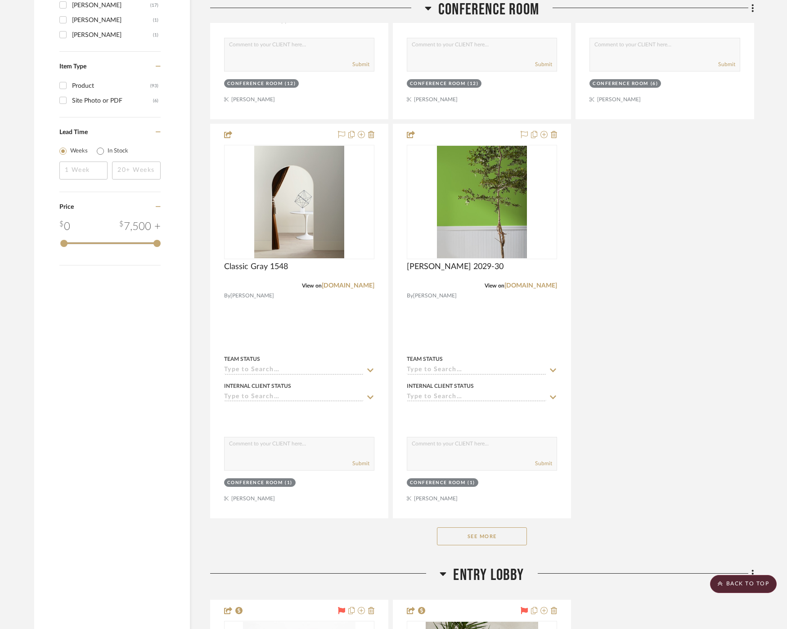
click at [487, 529] on button "See More" at bounding box center [482, 536] width 90 height 18
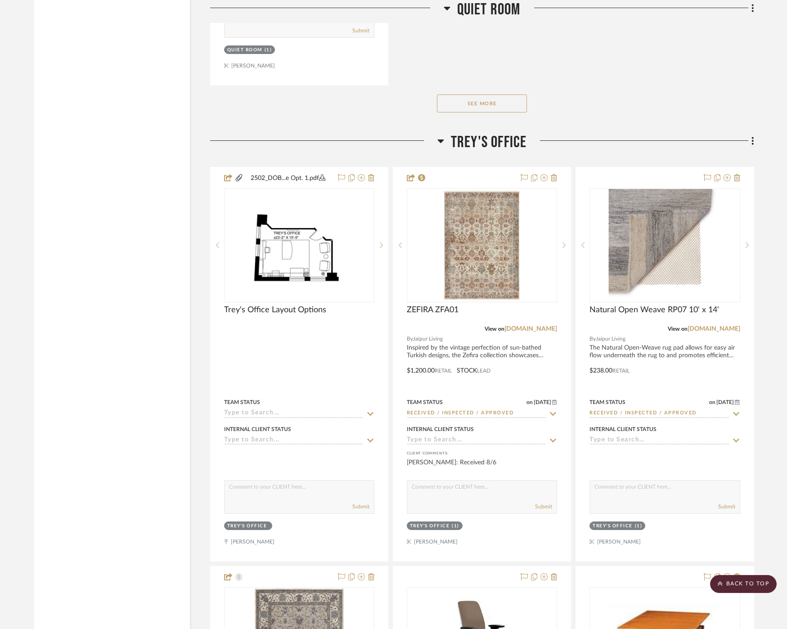
scroll to position [10177, 0]
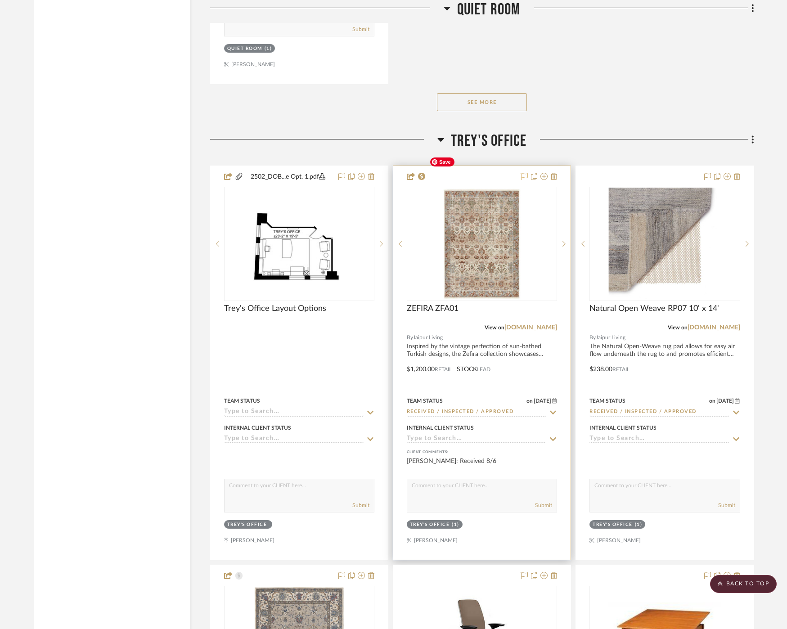
click at [524, 173] on icon at bounding box center [524, 176] width 7 height 7
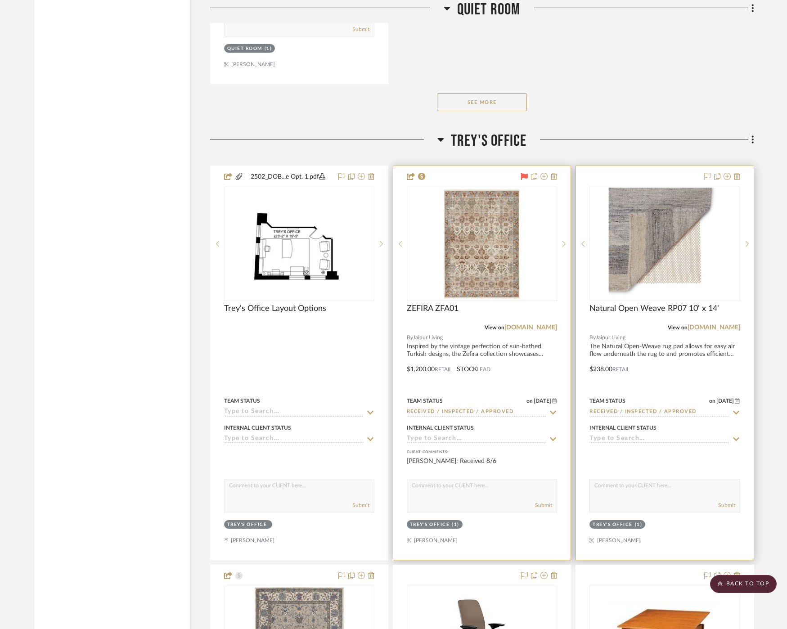
click at [705, 173] on icon at bounding box center [707, 176] width 7 height 7
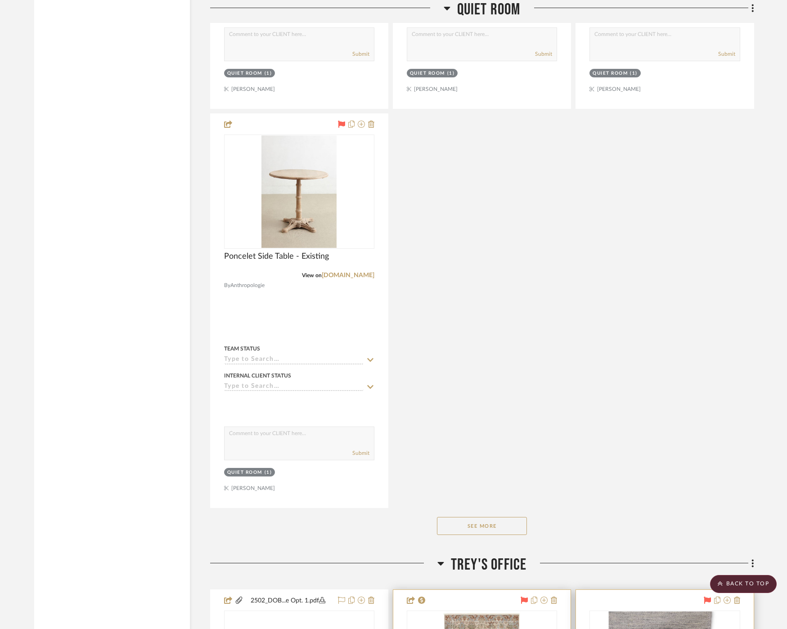
scroll to position [9750, 0]
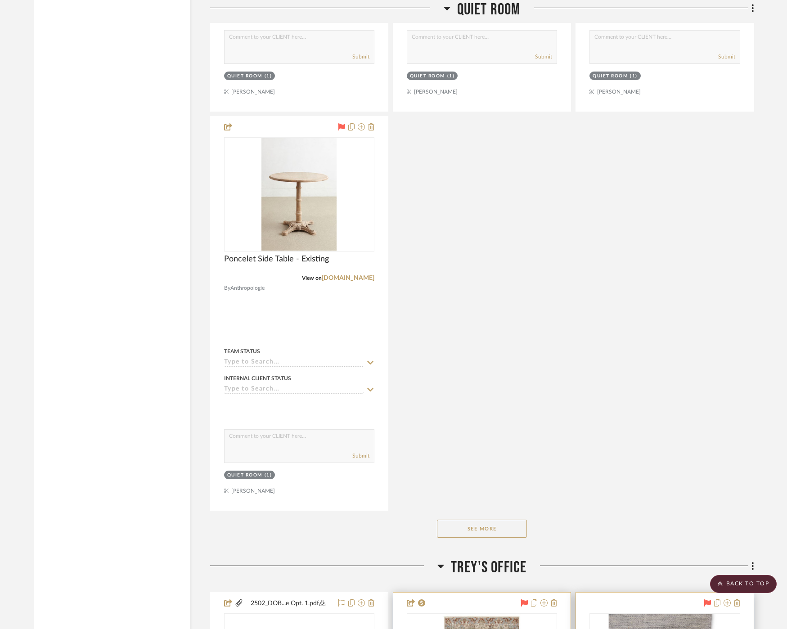
click at [477, 520] on button "See More" at bounding box center [482, 529] width 90 height 18
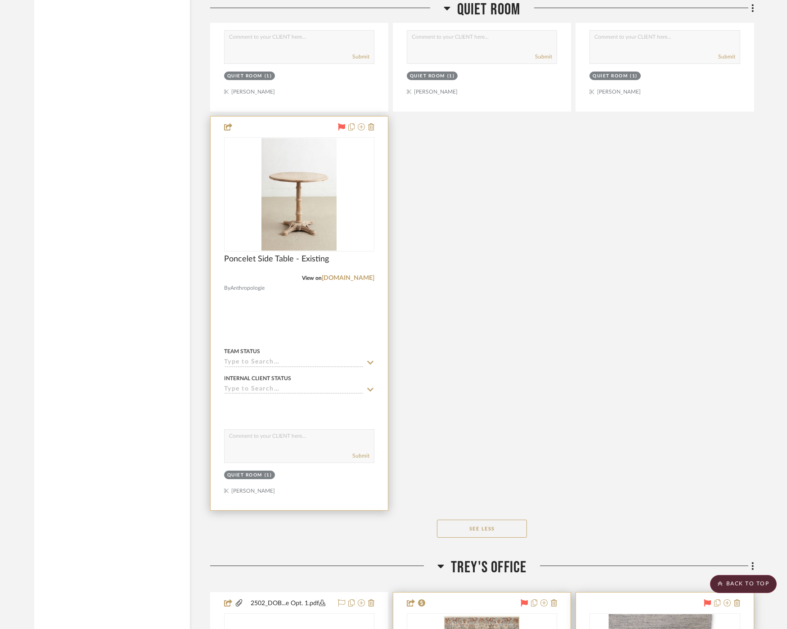
click at [341, 123] on icon at bounding box center [341, 126] width 7 height 7
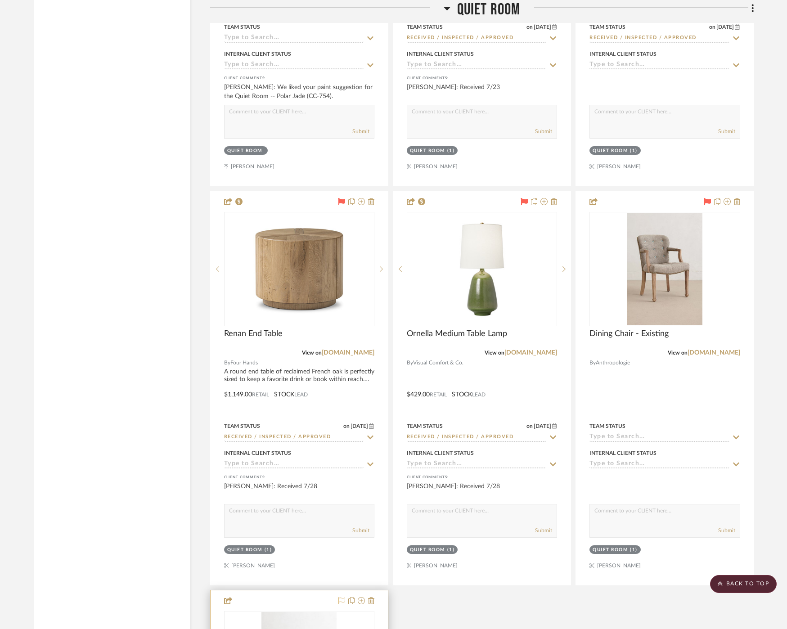
scroll to position [9278, 0]
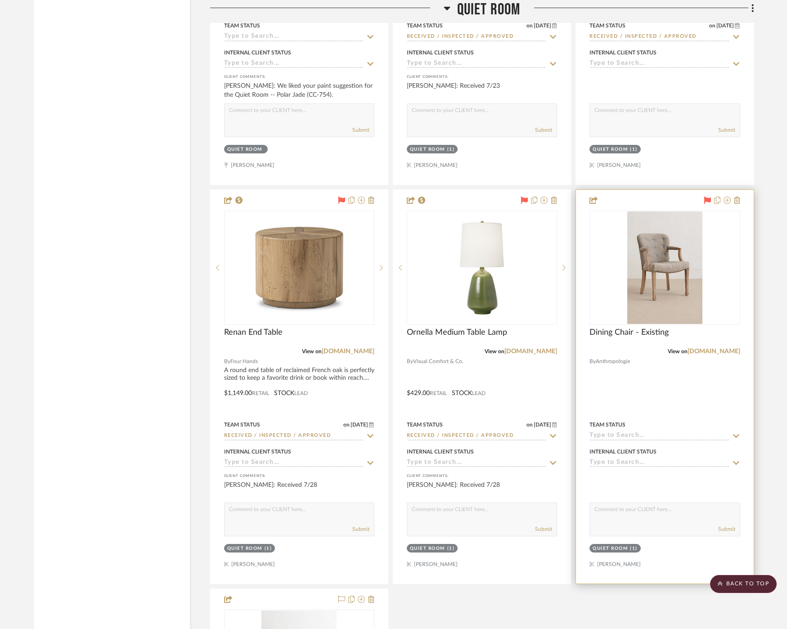
click at [707, 197] on icon at bounding box center [707, 200] width 7 height 7
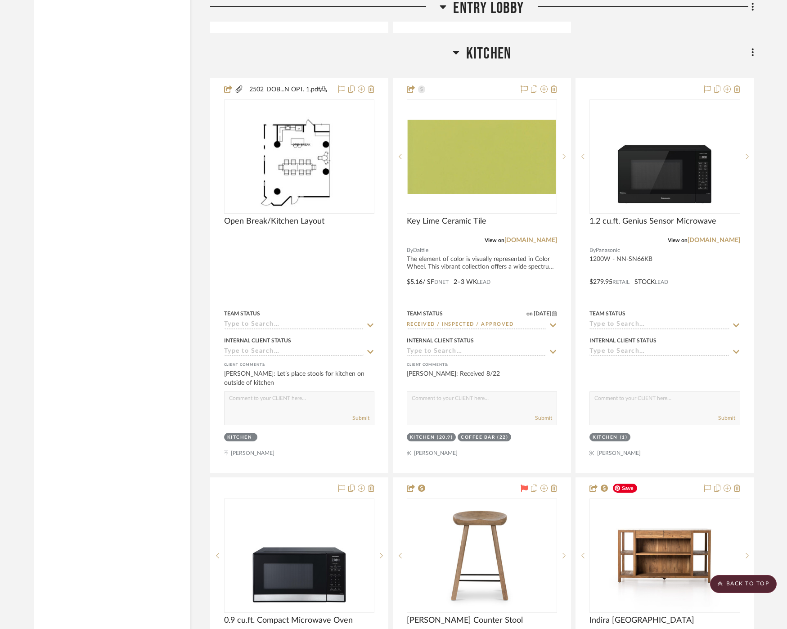
scroll to position [5543, 4]
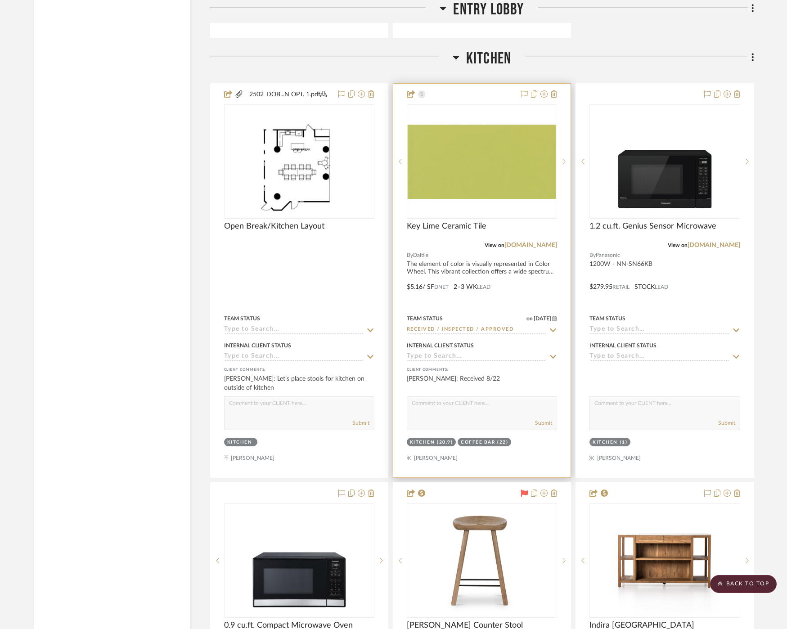
click at [521, 90] on icon at bounding box center [524, 93] width 7 height 7
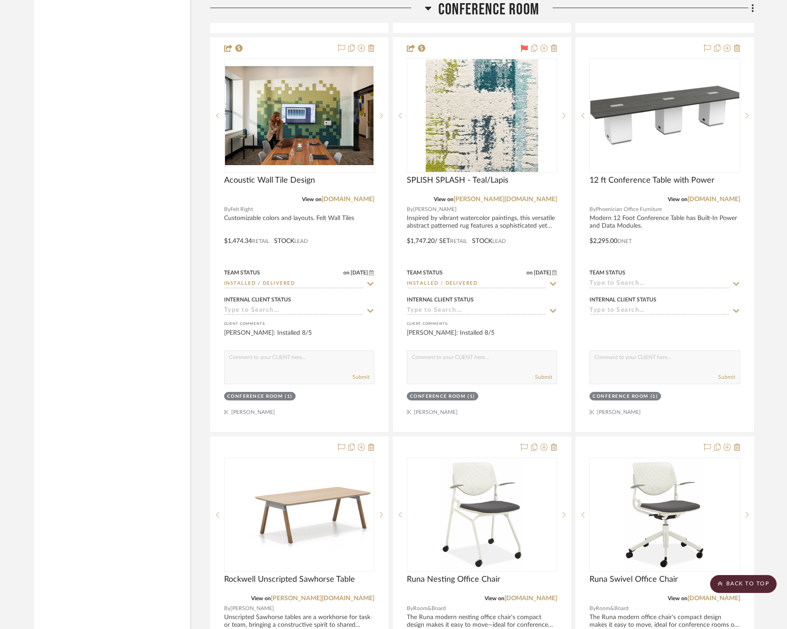
scroll to position [3701, 12]
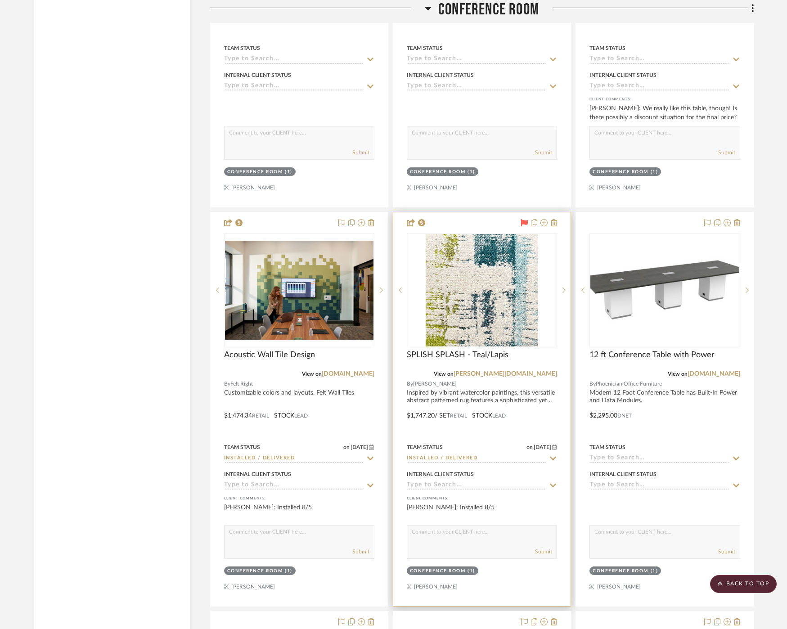
click at [521, 219] on icon at bounding box center [524, 222] width 7 height 7
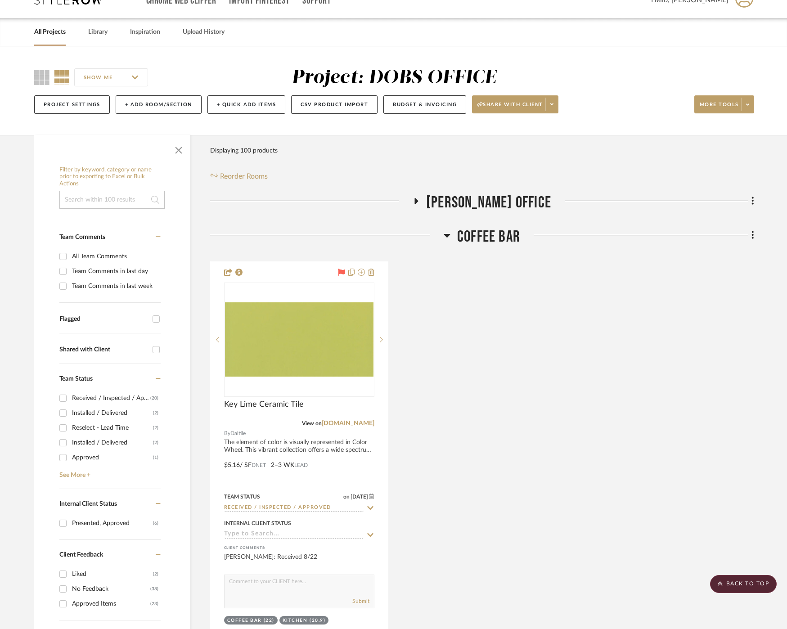
scroll to position [18, 15]
click at [472, 196] on span "[PERSON_NAME] OFFICE" at bounding box center [488, 202] width 125 height 19
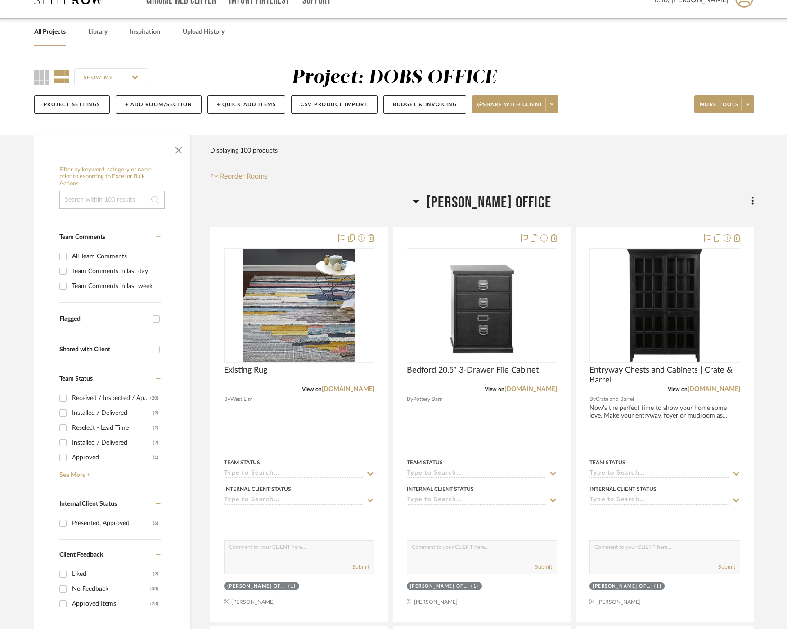
click at [472, 196] on span "[PERSON_NAME] OFFICE" at bounding box center [488, 202] width 125 height 19
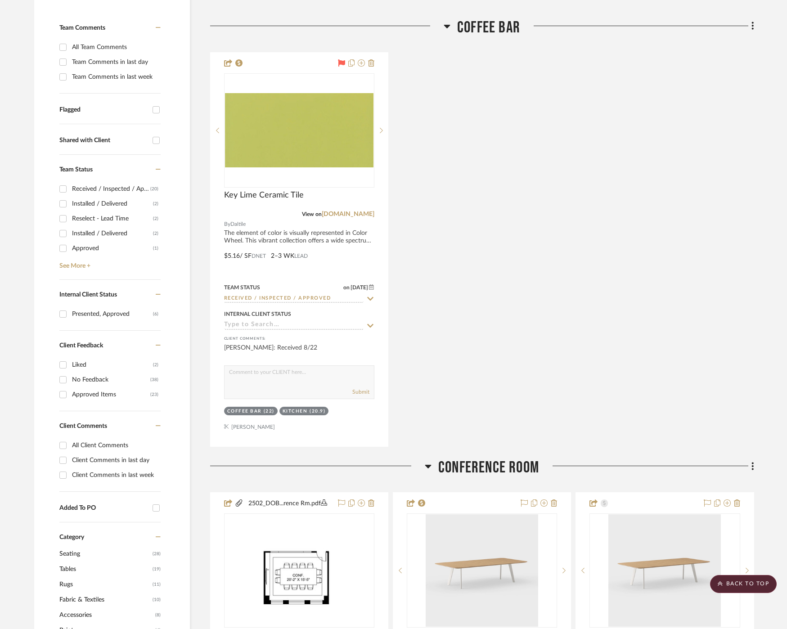
scroll to position [0, 15]
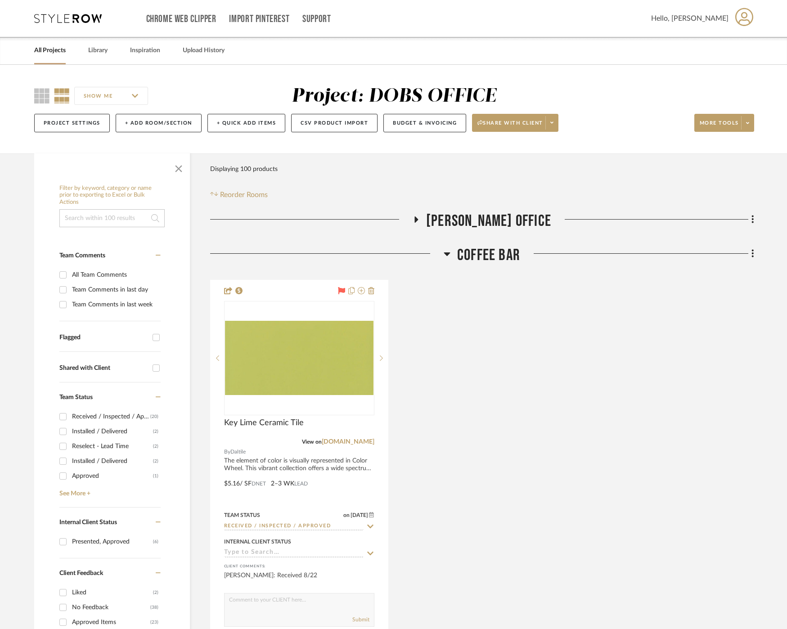
click at [459, 214] on span "[PERSON_NAME] OFFICE" at bounding box center [488, 220] width 125 height 19
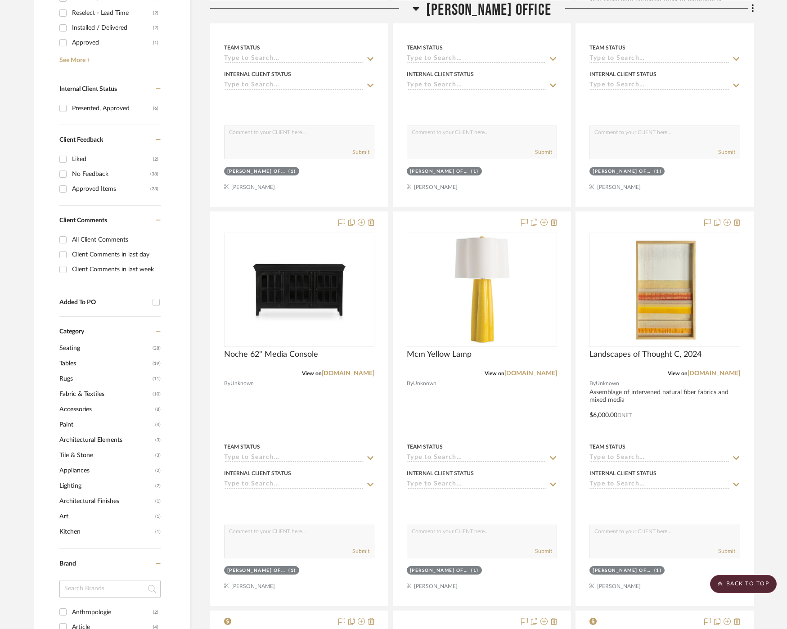
scroll to position [0, 11]
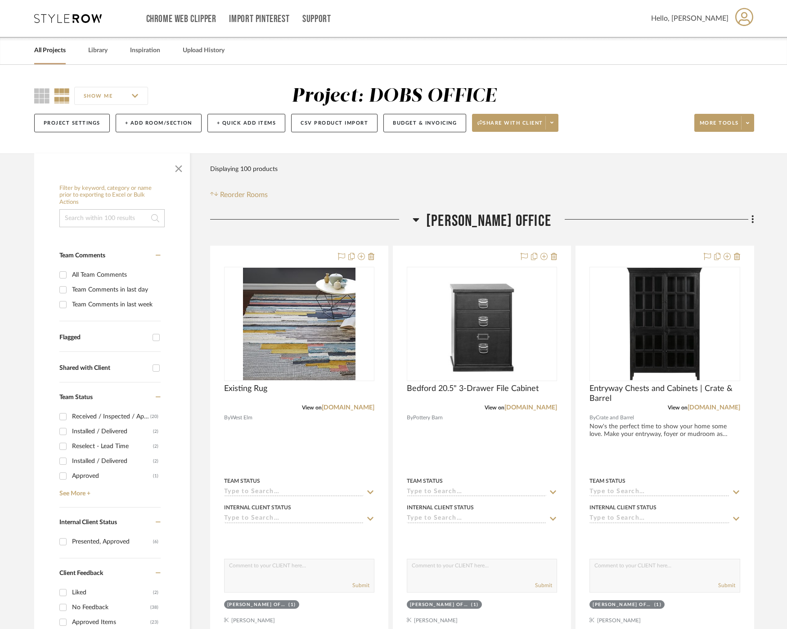
click at [463, 218] on span "[PERSON_NAME] OFFICE" at bounding box center [488, 220] width 125 height 19
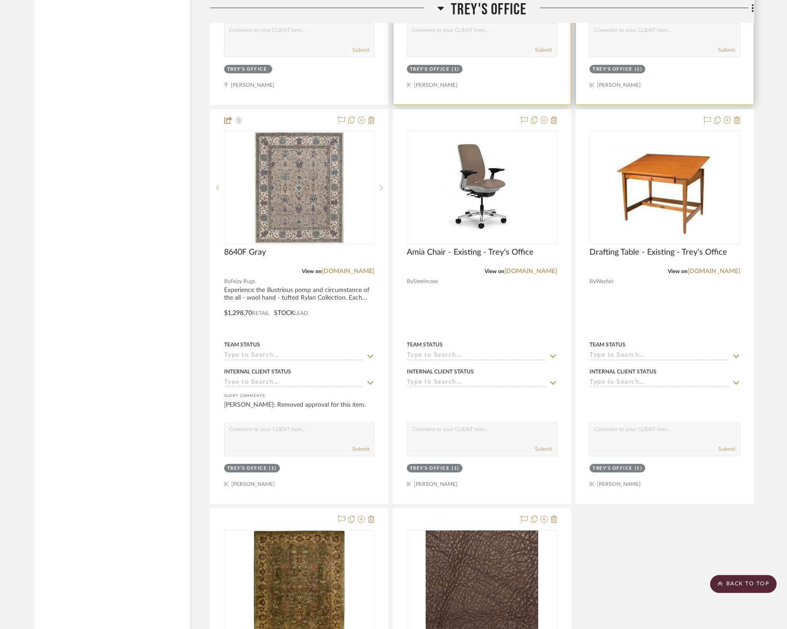
scroll to position [10634, 4]
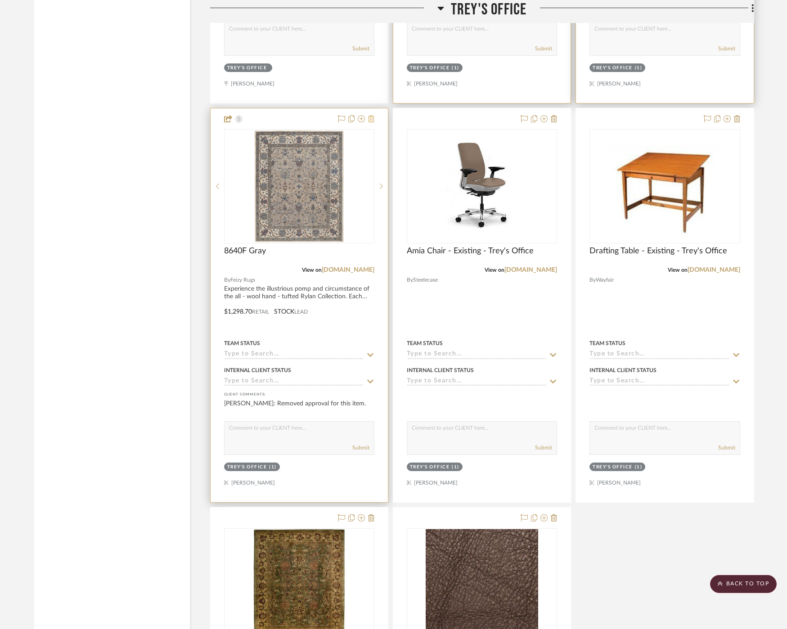
click at [368, 115] on icon at bounding box center [371, 118] width 6 height 7
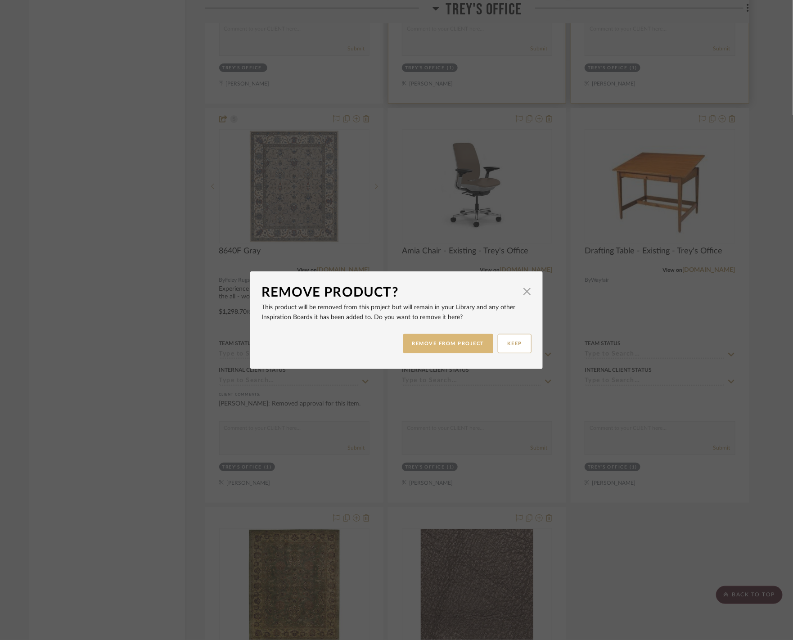
click at [460, 346] on button "REMOVE FROM PROJECT" at bounding box center [448, 343] width 90 height 19
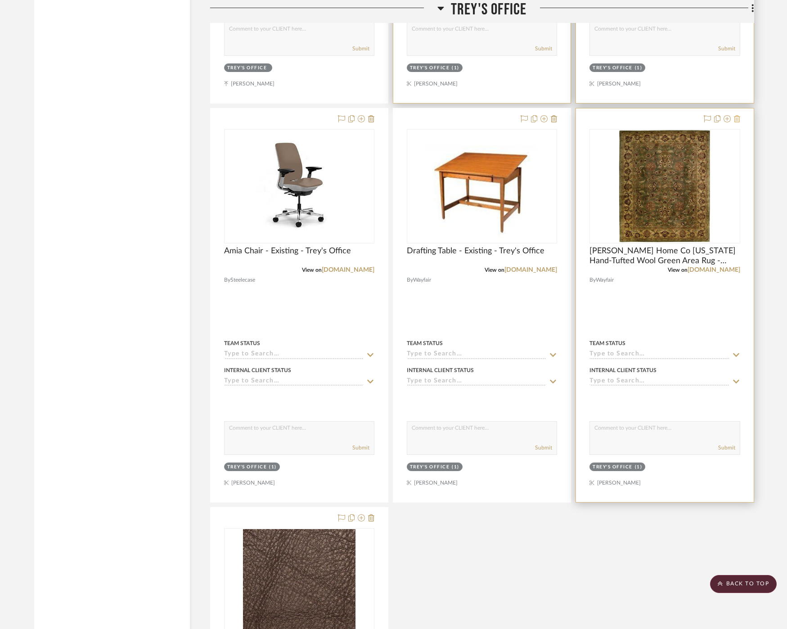
click at [734, 115] on icon at bounding box center [737, 118] width 6 height 7
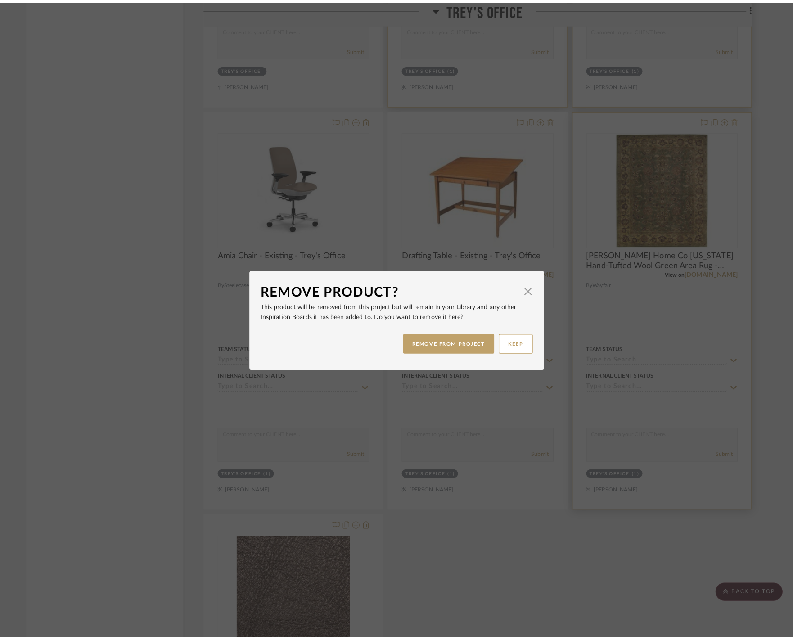
scroll to position [0, 0]
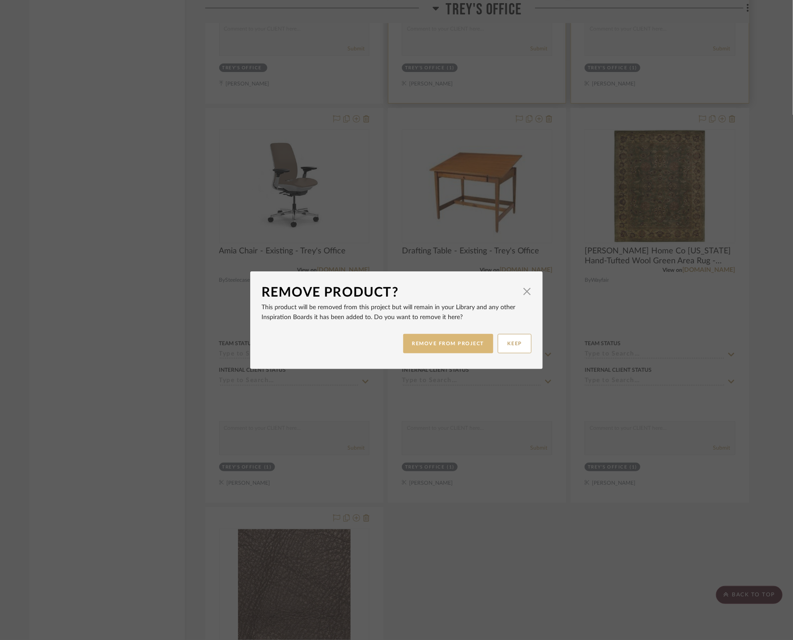
click at [416, 346] on button "REMOVE FROM PROJECT" at bounding box center [448, 343] width 90 height 19
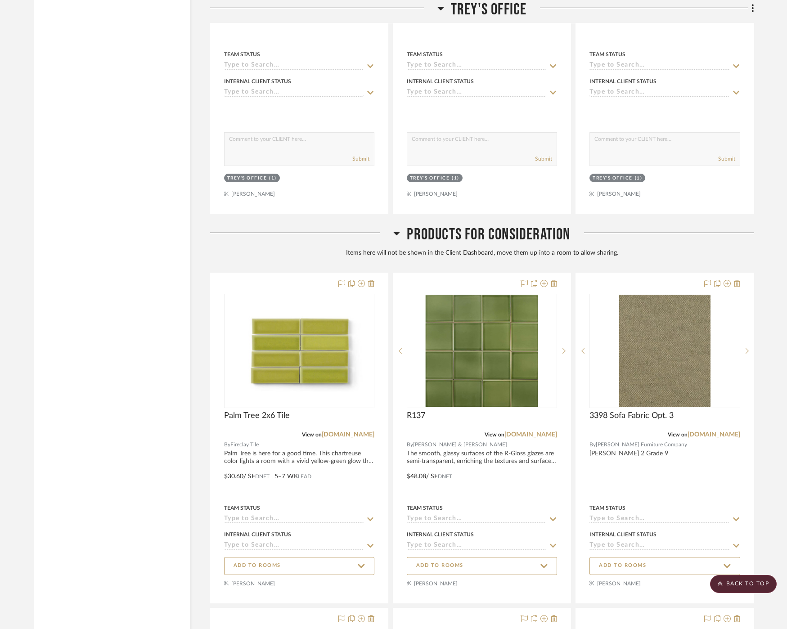
scroll to position [10922, 3]
click at [464, 225] on span "Products For Consideration" at bounding box center [488, 234] width 163 height 19
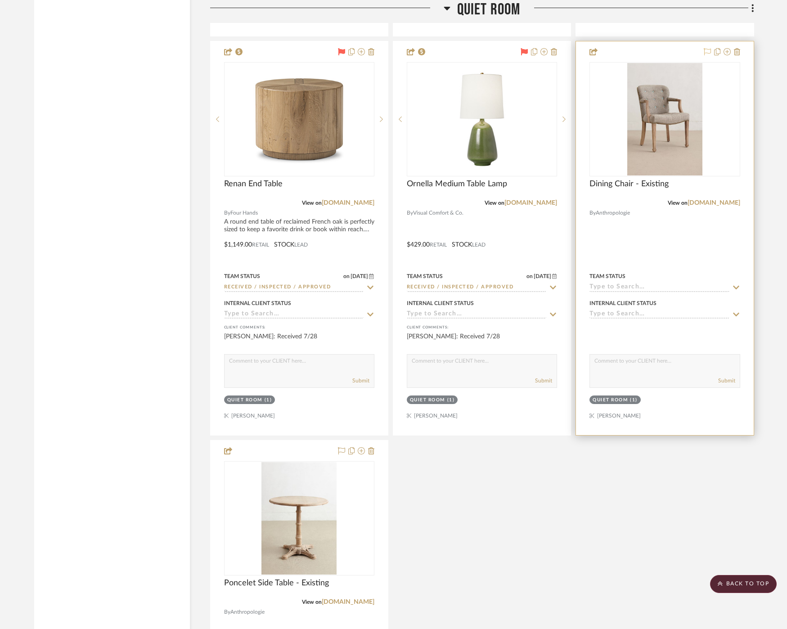
scroll to position [9428, 4]
